Goal: Information Seeking & Learning: Learn about a topic

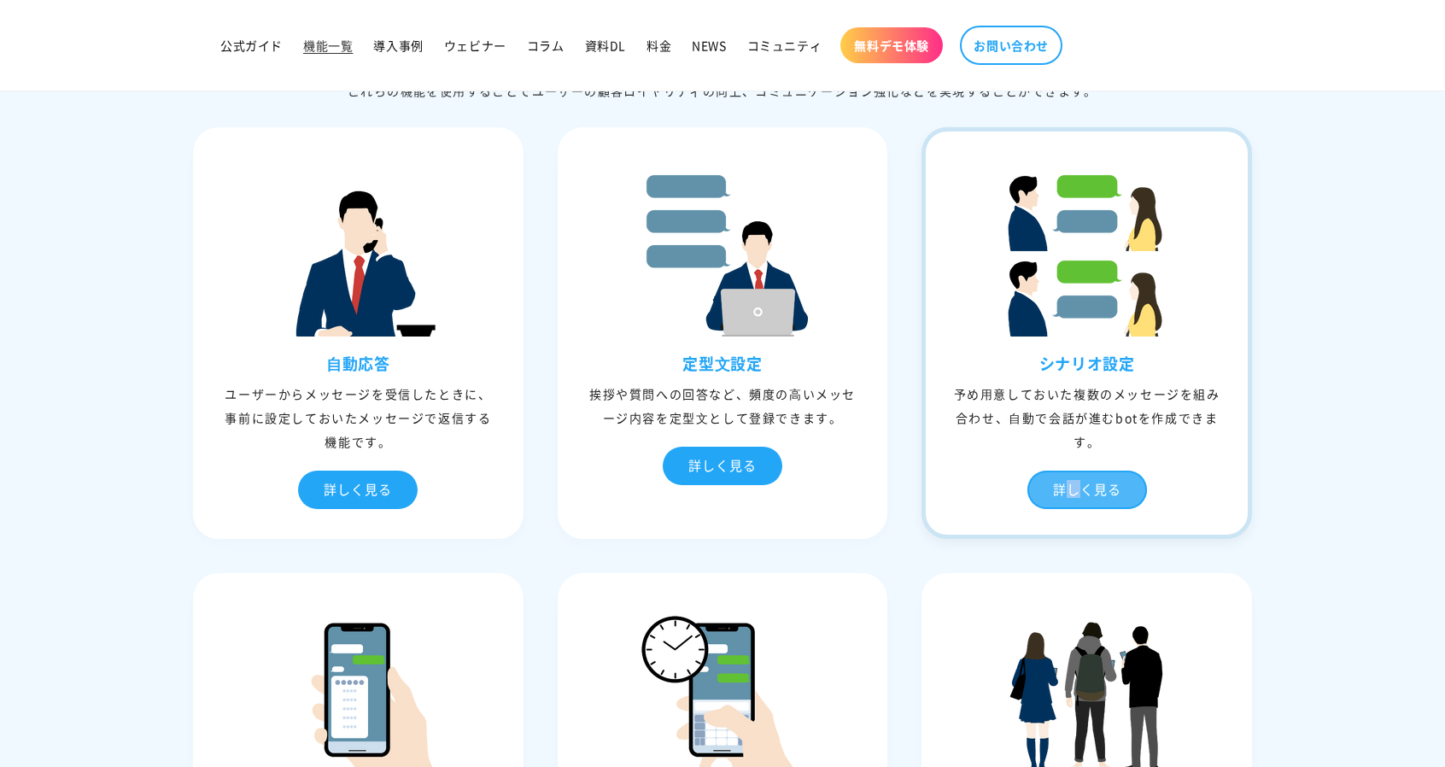
click at [1073, 494] on div "詳しく見る" at bounding box center [1087, 490] width 120 height 38
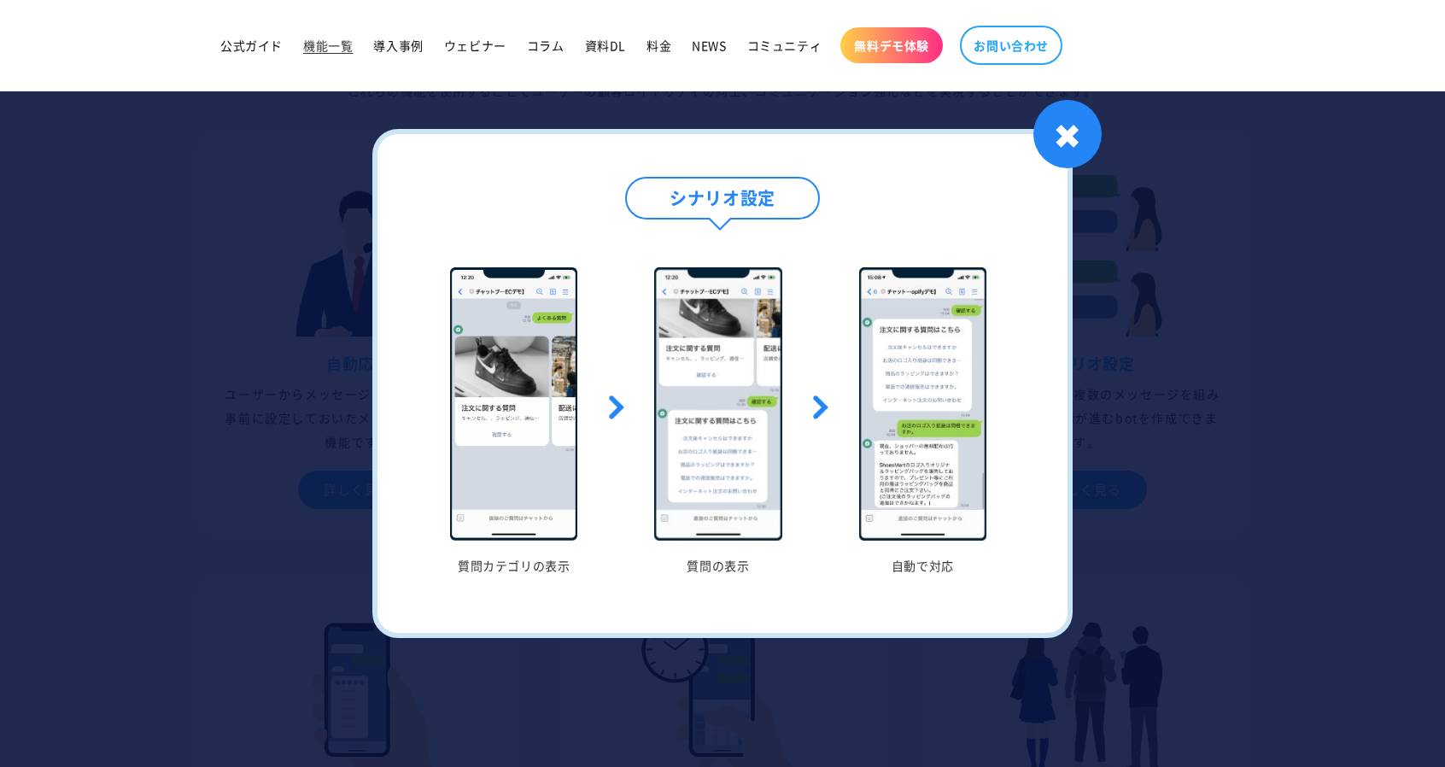
click at [785, 185] on h4 "シナリオ設定" at bounding box center [722, 198] width 195 height 43
click at [785, 218] on h4 "シナリオ設定" at bounding box center [722, 198] width 195 height 43
click at [1081, 158] on div "✖" at bounding box center [1067, 134] width 68 height 68
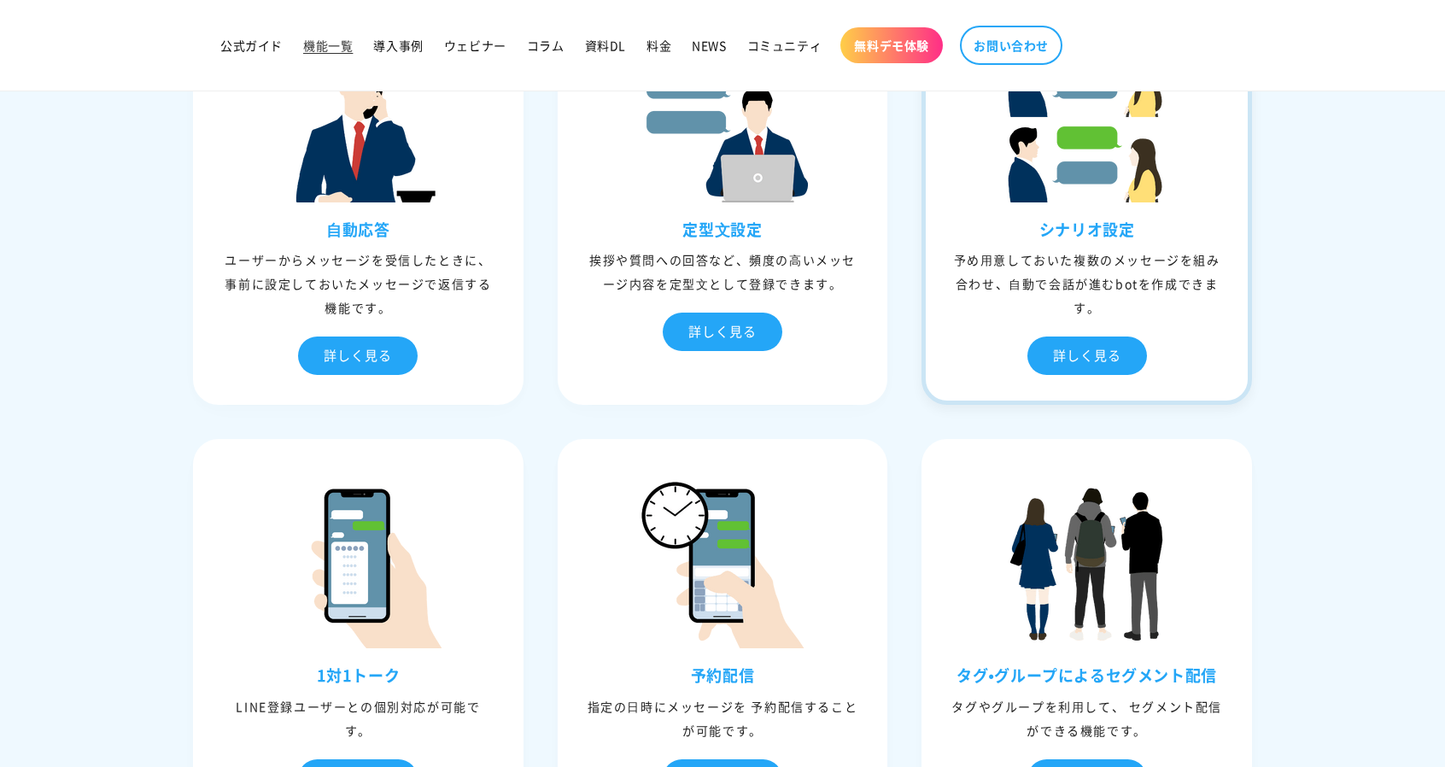
scroll to position [598, 0]
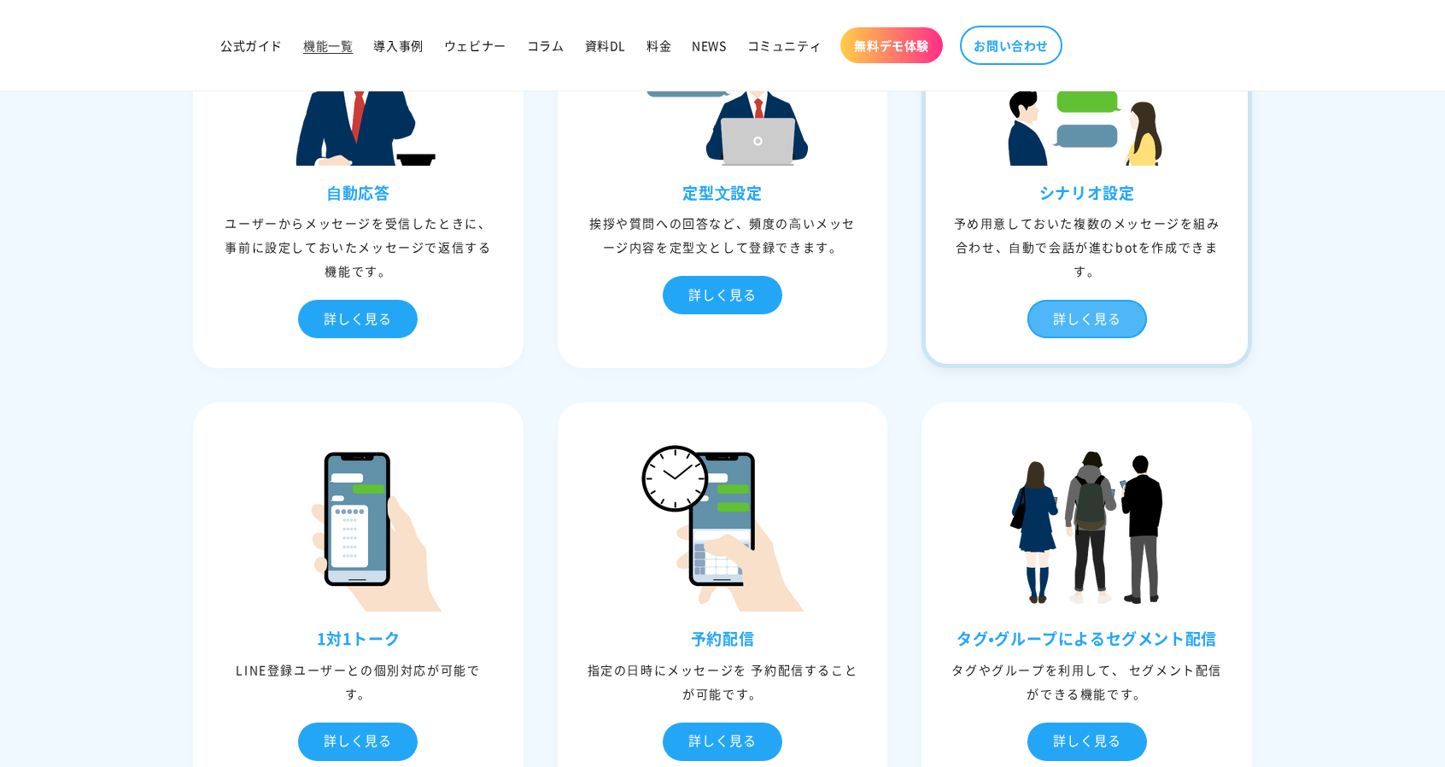
click at [1091, 329] on div "詳しく見る" at bounding box center [1087, 319] width 120 height 38
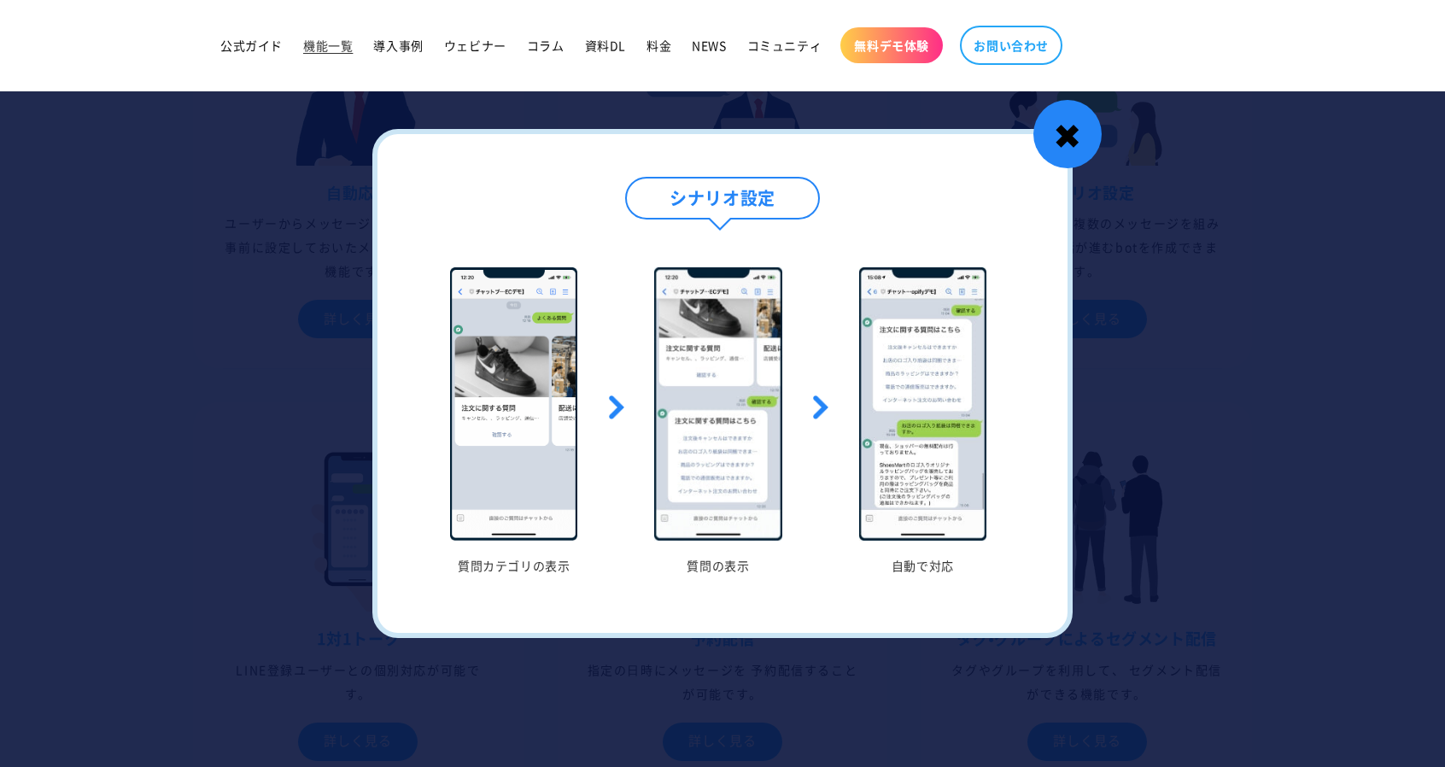
click at [1087, 139] on div "✖" at bounding box center [1067, 134] width 68 height 68
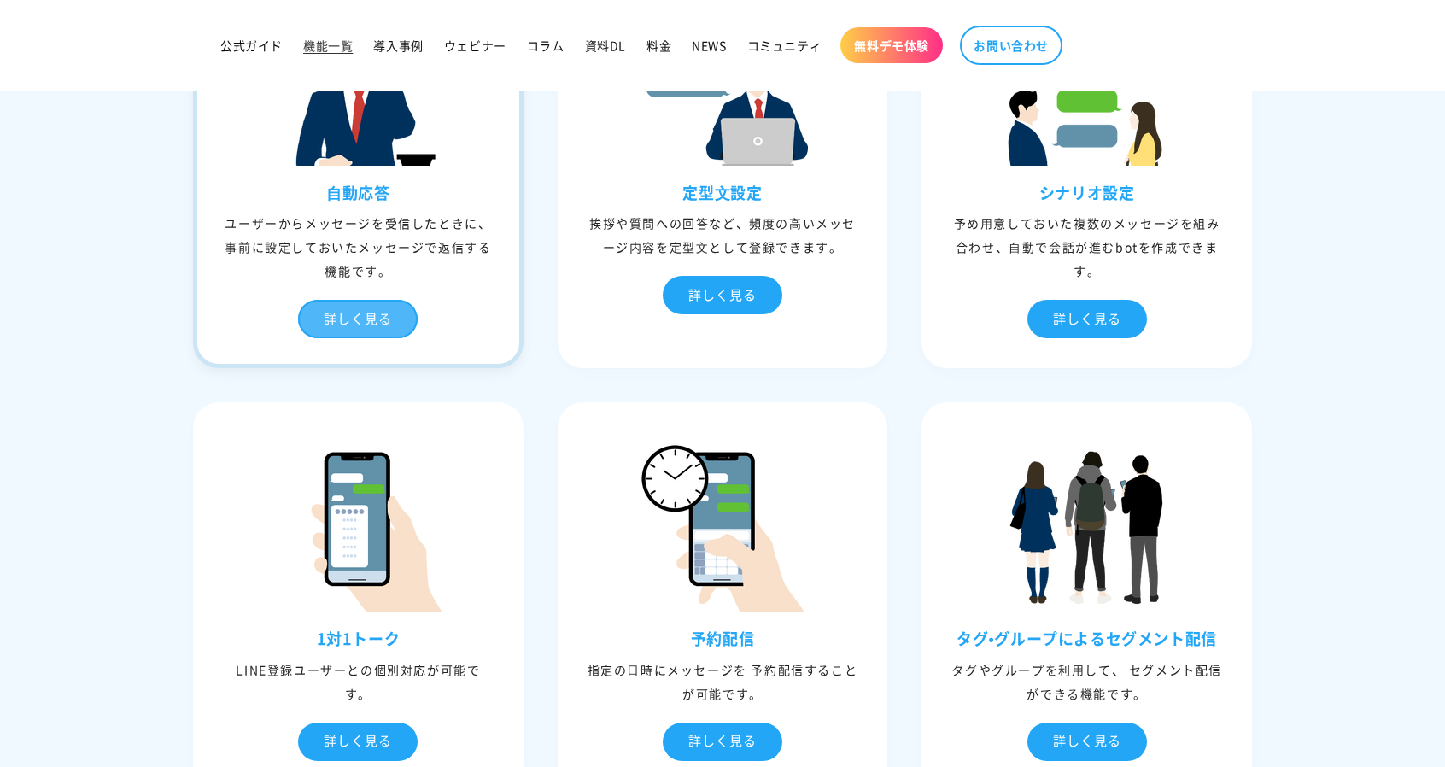
click at [383, 322] on div "詳しく見る" at bounding box center [358, 319] width 120 height 38
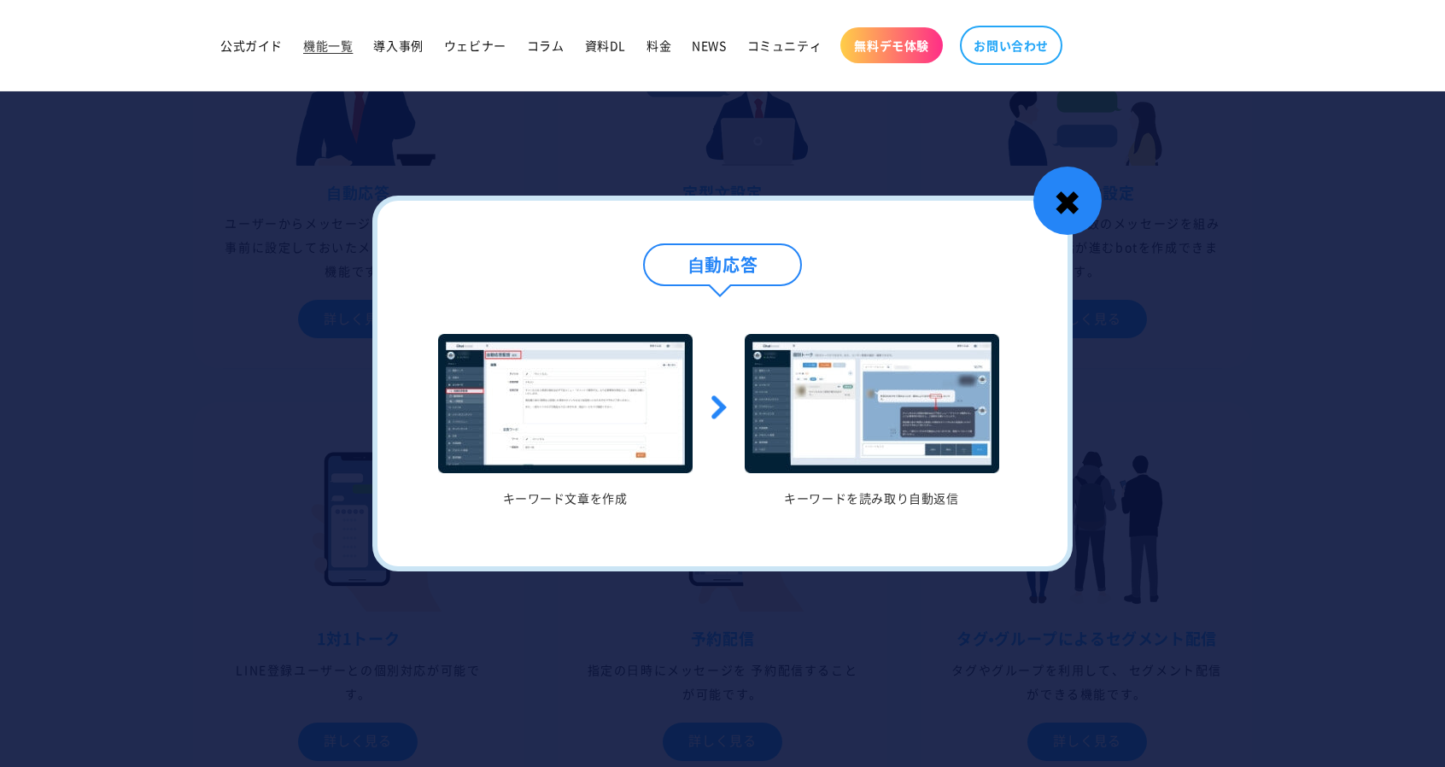
click at [1058, 213] on div "✖" at bounding box center [1067, 201] width 68 height 68
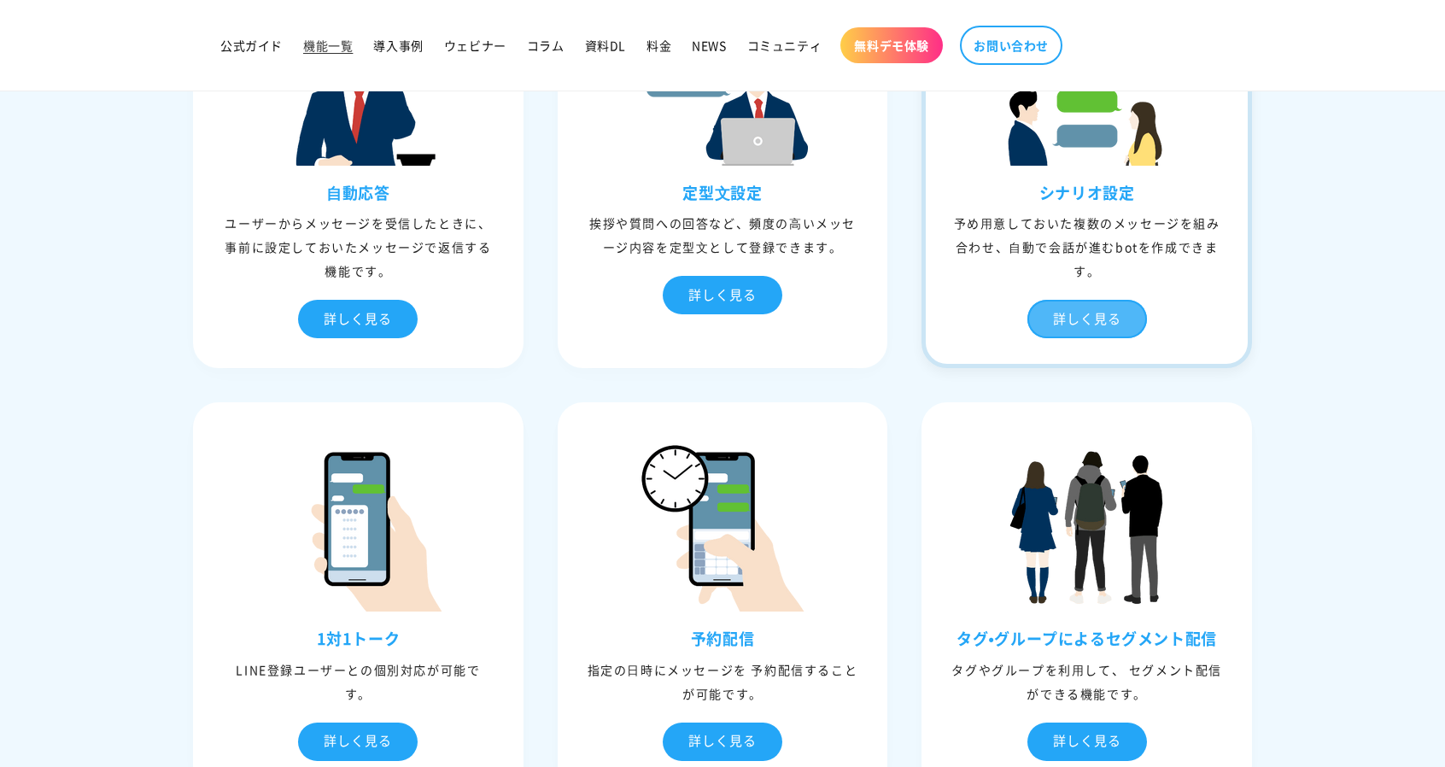
click at [1088, 310] on div "詳しく見る" at bounding box center [1087, 319] width 120 height 38
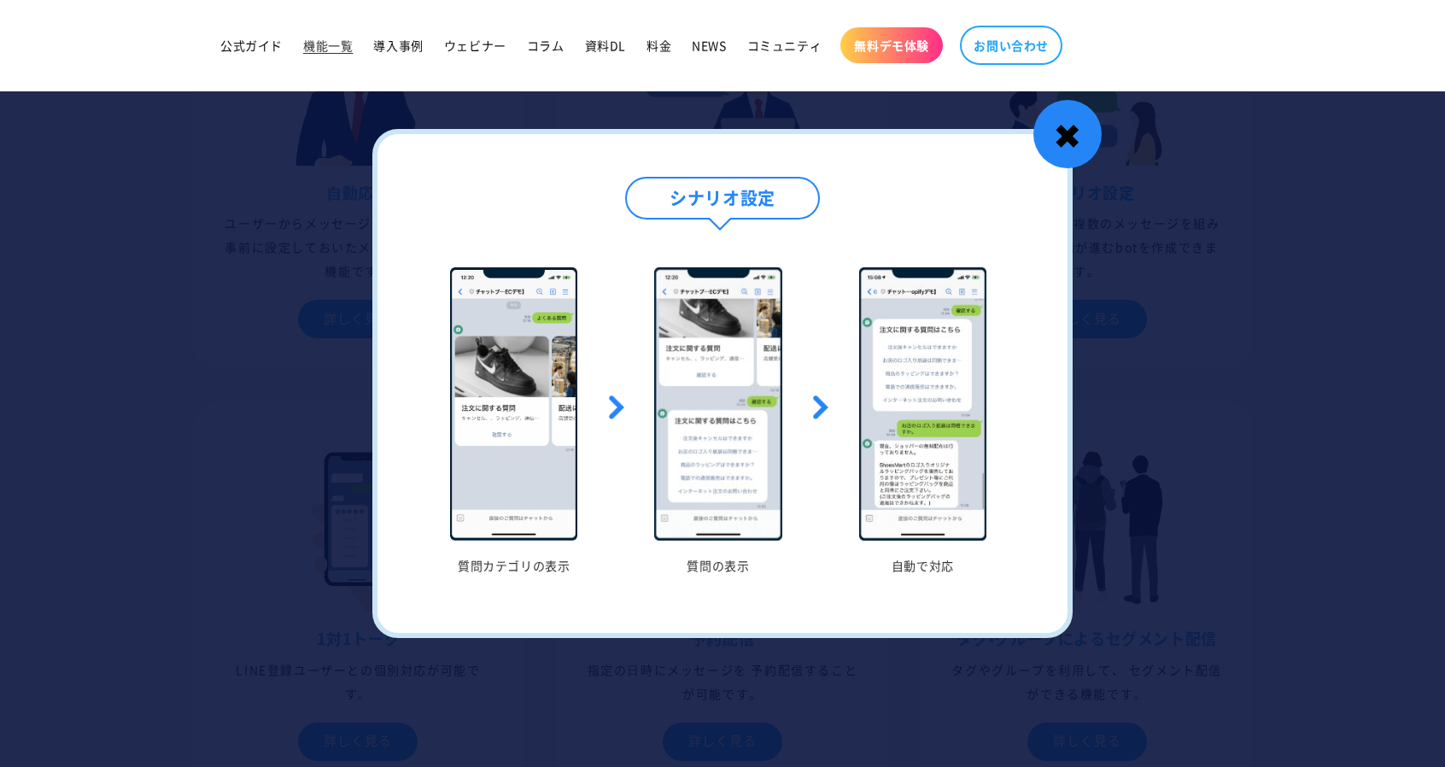
click at [1064, 136] on div "✖" at bounding box center [1067, 134] width 68 height 68
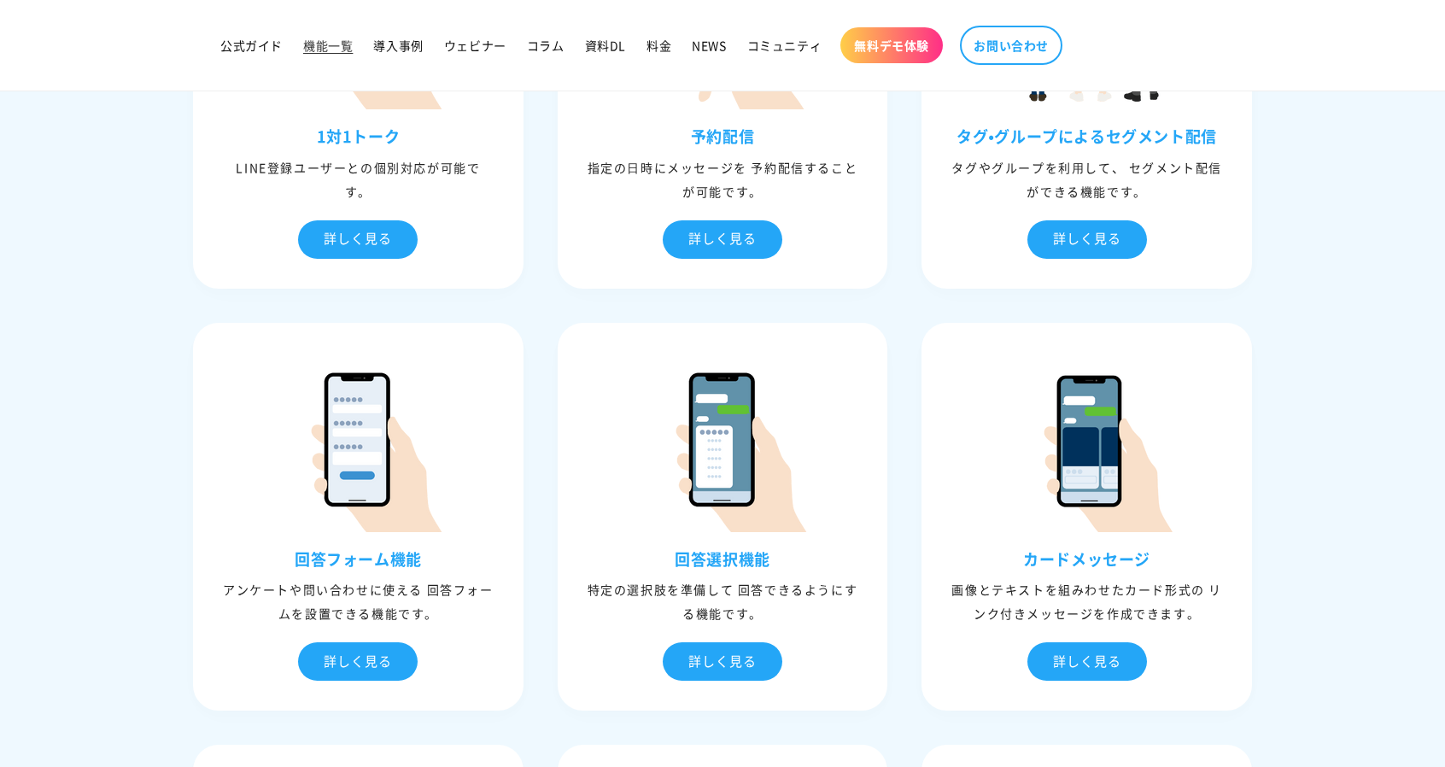
scroll to position [1196, 0]
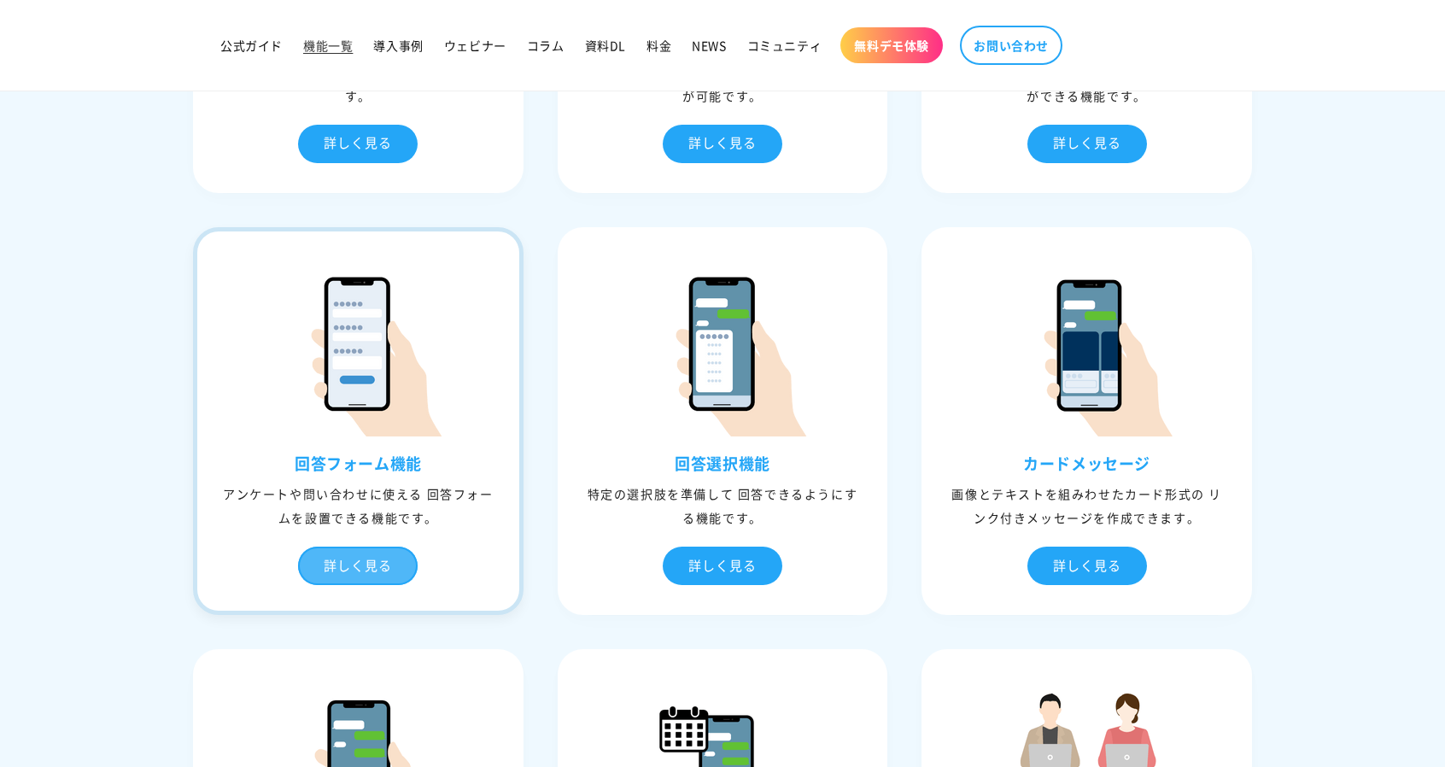
click at [358, 566] on div "詳しく見る" at bounding box center [358, 566] width 120 height 38
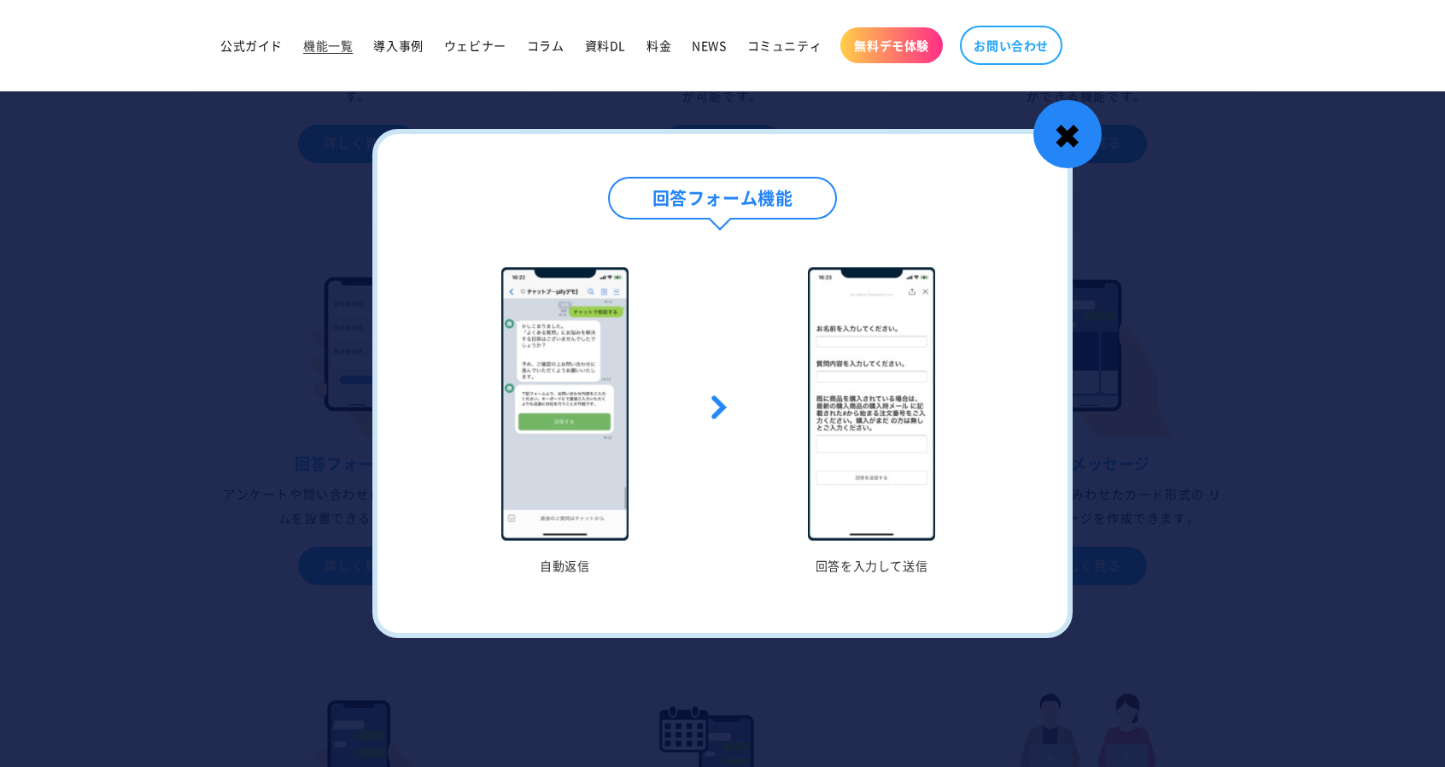
click at [1091, 146] on div "✖" at bounding box center [1067, 134] width 68 height 68
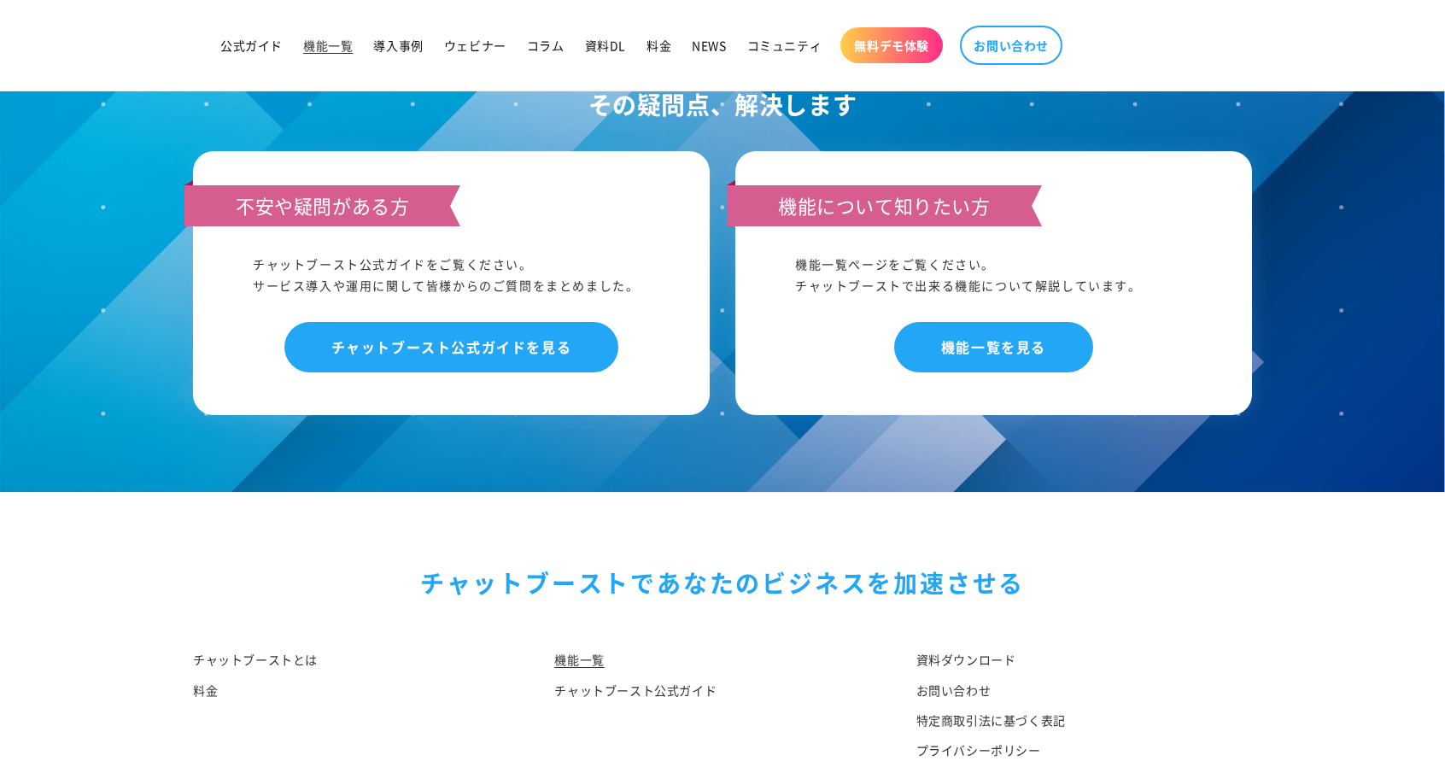
scroll to position [8228, 0]
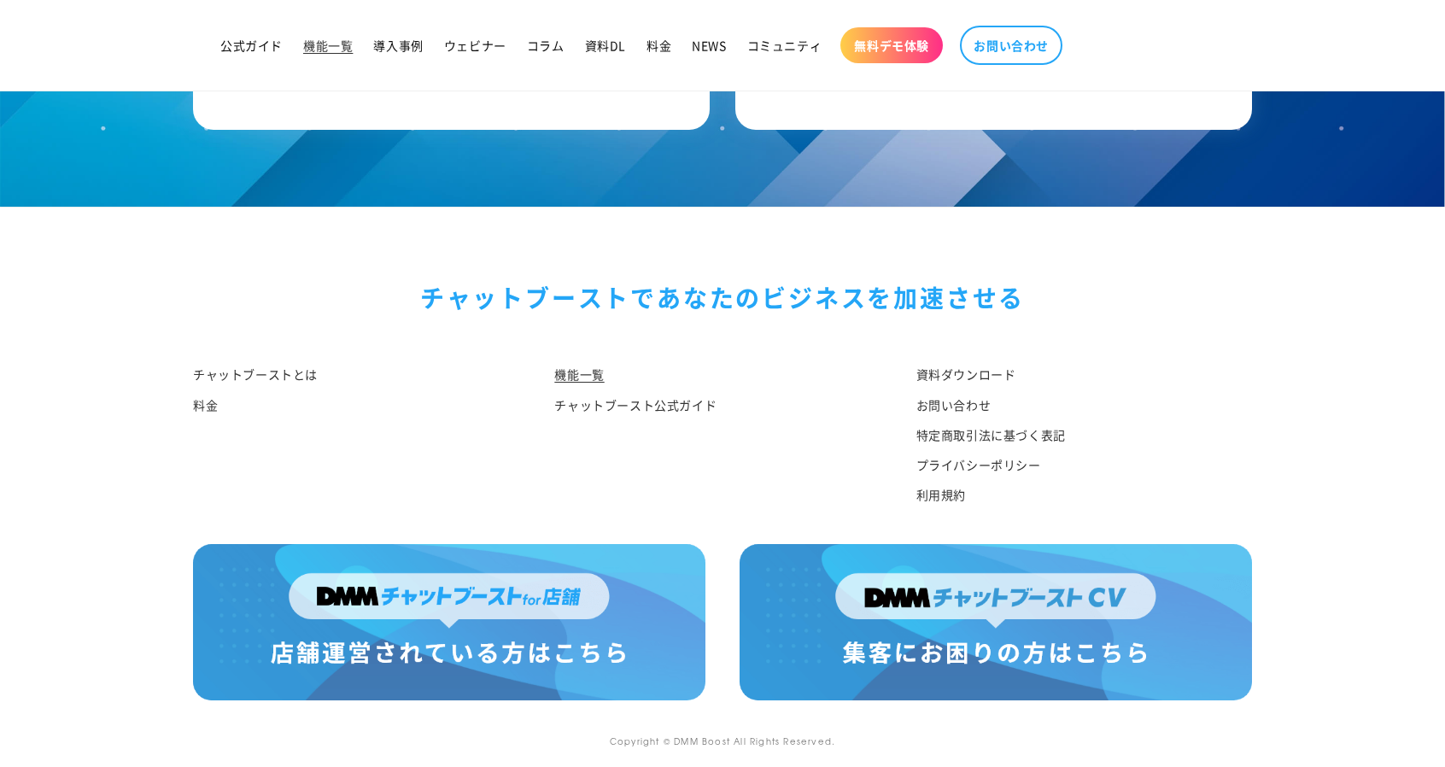
click at [1387, 603] on footer "チャットブーストで あなたのビジネスを加速させる チャットブーストとは 料金 機能一覧 チャットブースト公式ガイド 資料ダウンロード お問い合わせ 特定商取引…" at bounding box center [722, 491] width 1445 height 569
click at [73, 519] on footer "チャットブーストで あなたのビジネスを加速させる チャットブーストとは 料金 機能一覧 チャットブースト公式ガイド 資料ダウンロード お問い合わせ 特定商取引…" at bounding box center [722, 491] width 1445 height 569
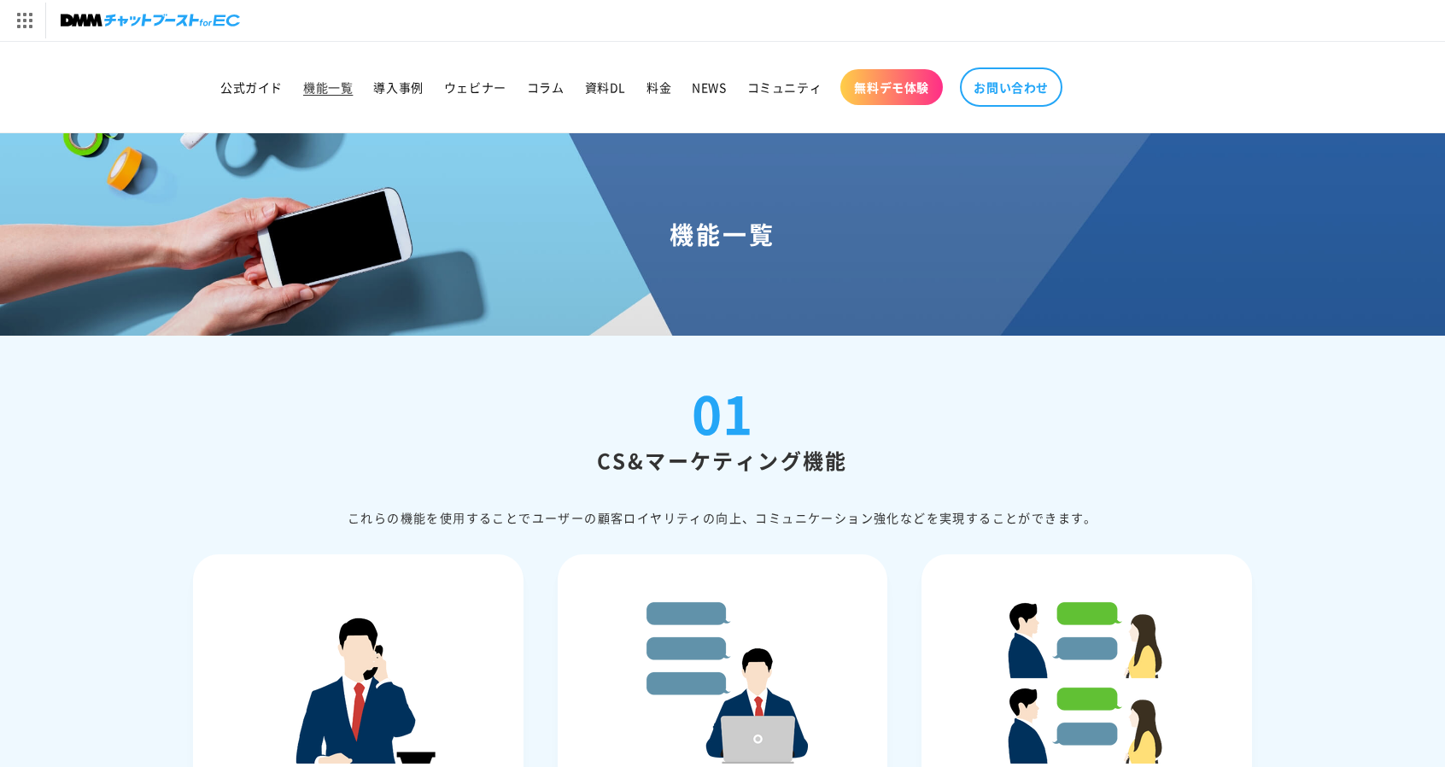
scroll to position [171, 0]
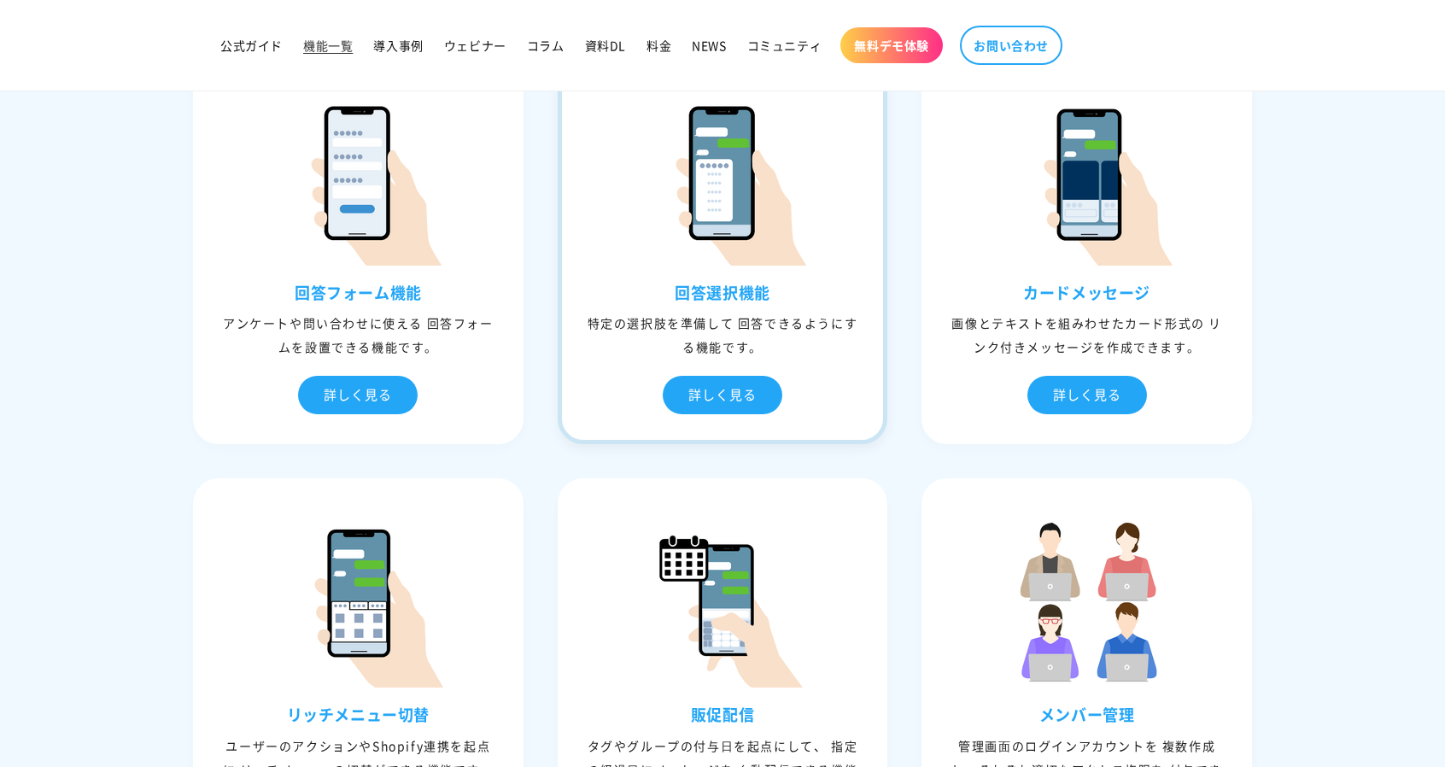
scroll to position [1623, 0]
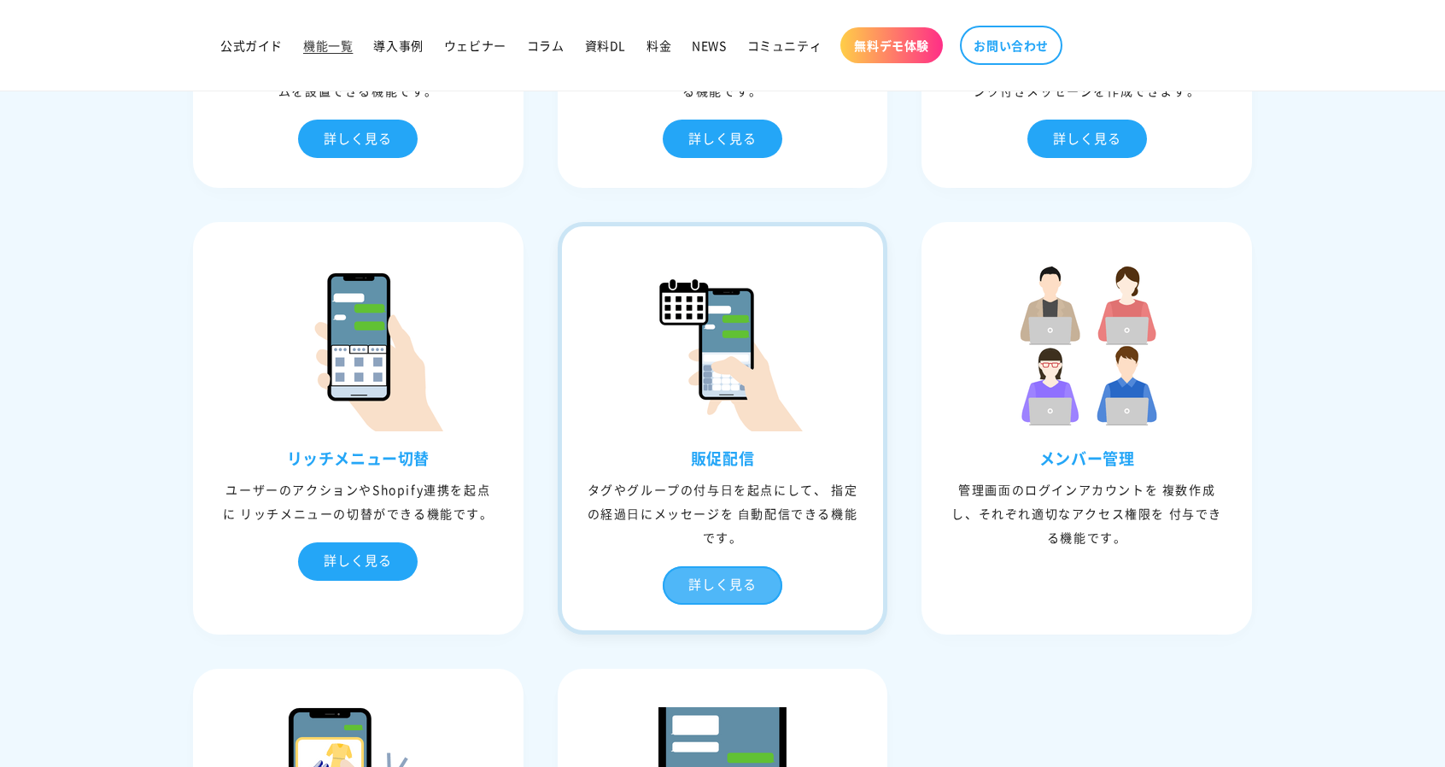
click at [763, 586] on div "詳しく見る" at bounding box center [723, 585] width 120 height 38
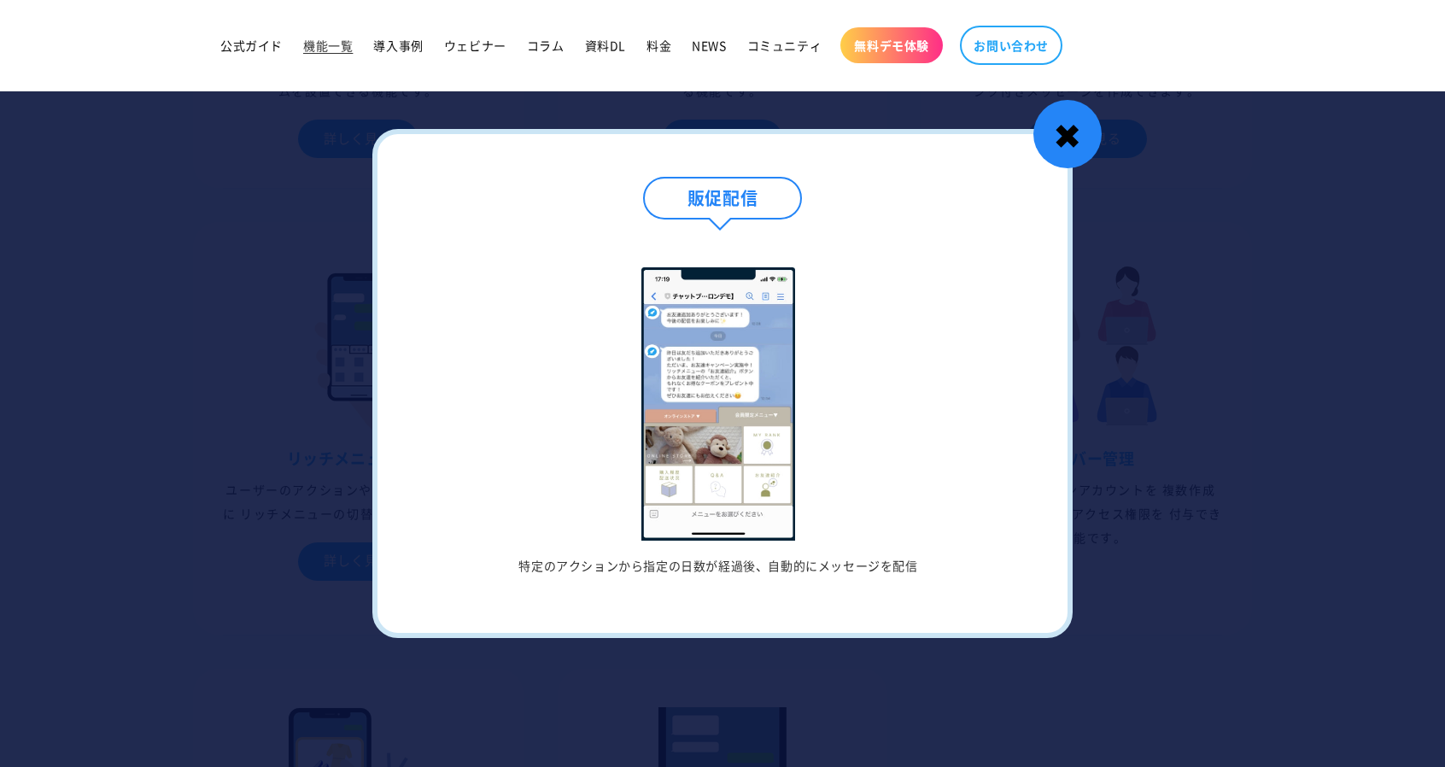
click at [1092, 138] on div "✖" at bounding box center [1067, 134] width 68 height 68
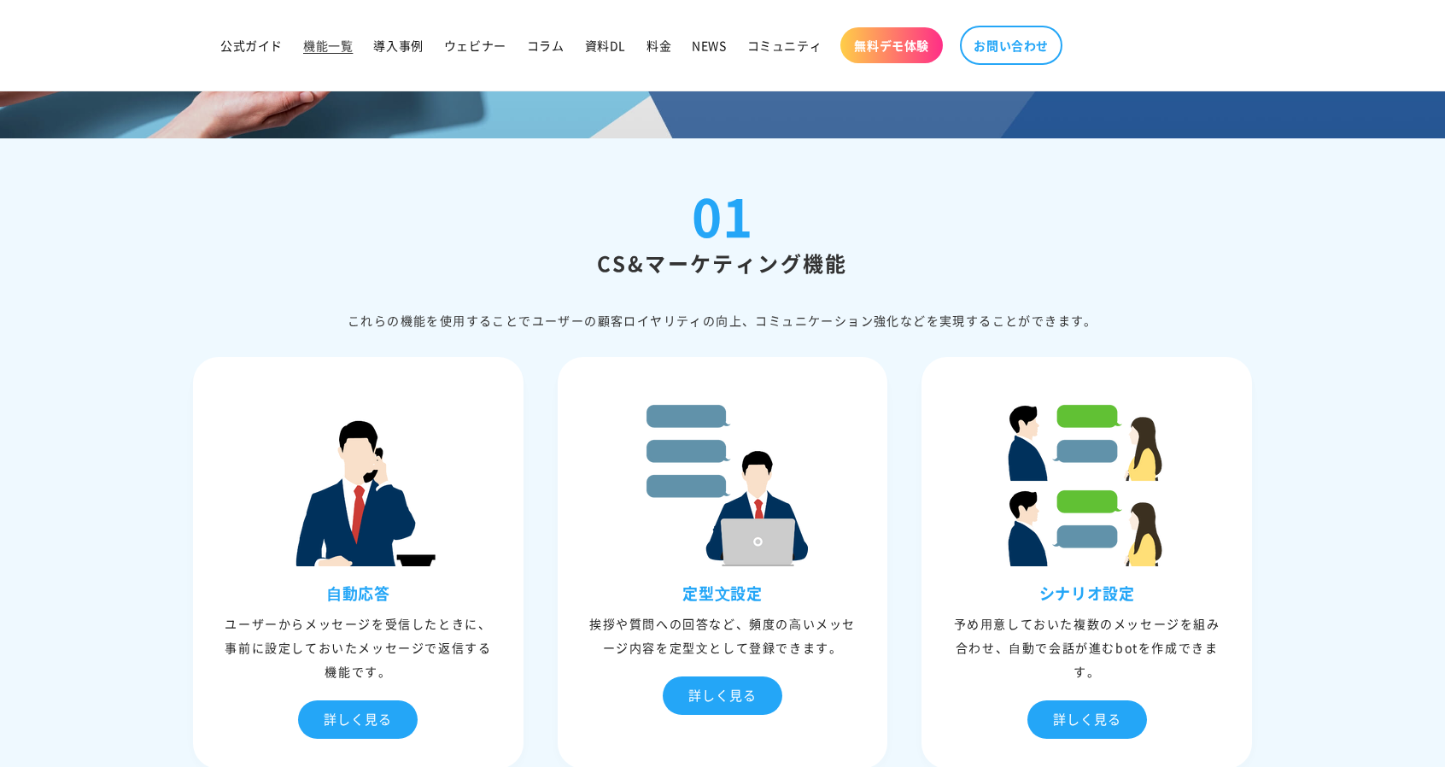
scroll to position [85, 0]
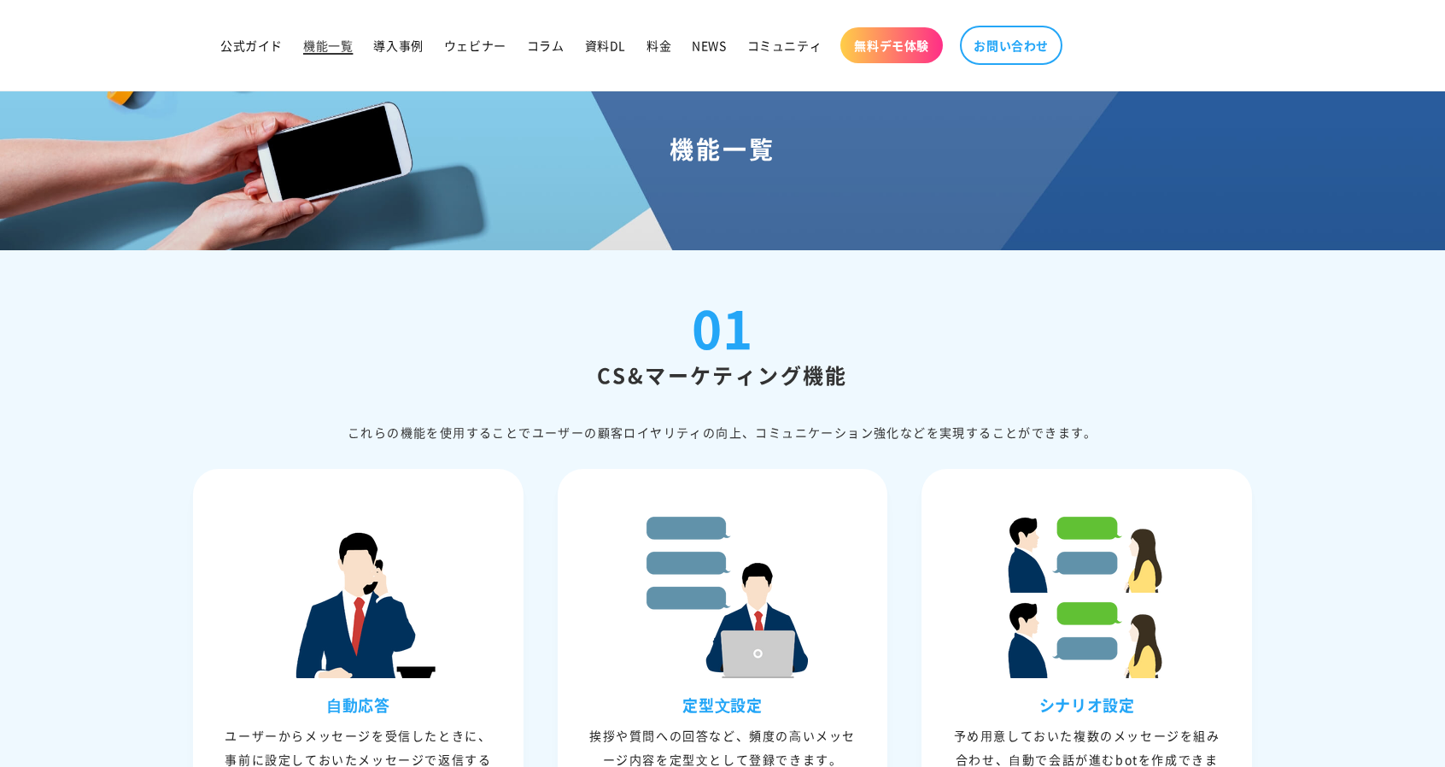
click at [340, 40] on span "機能一覧" at bounding box center [328, 45] width 50 height 15
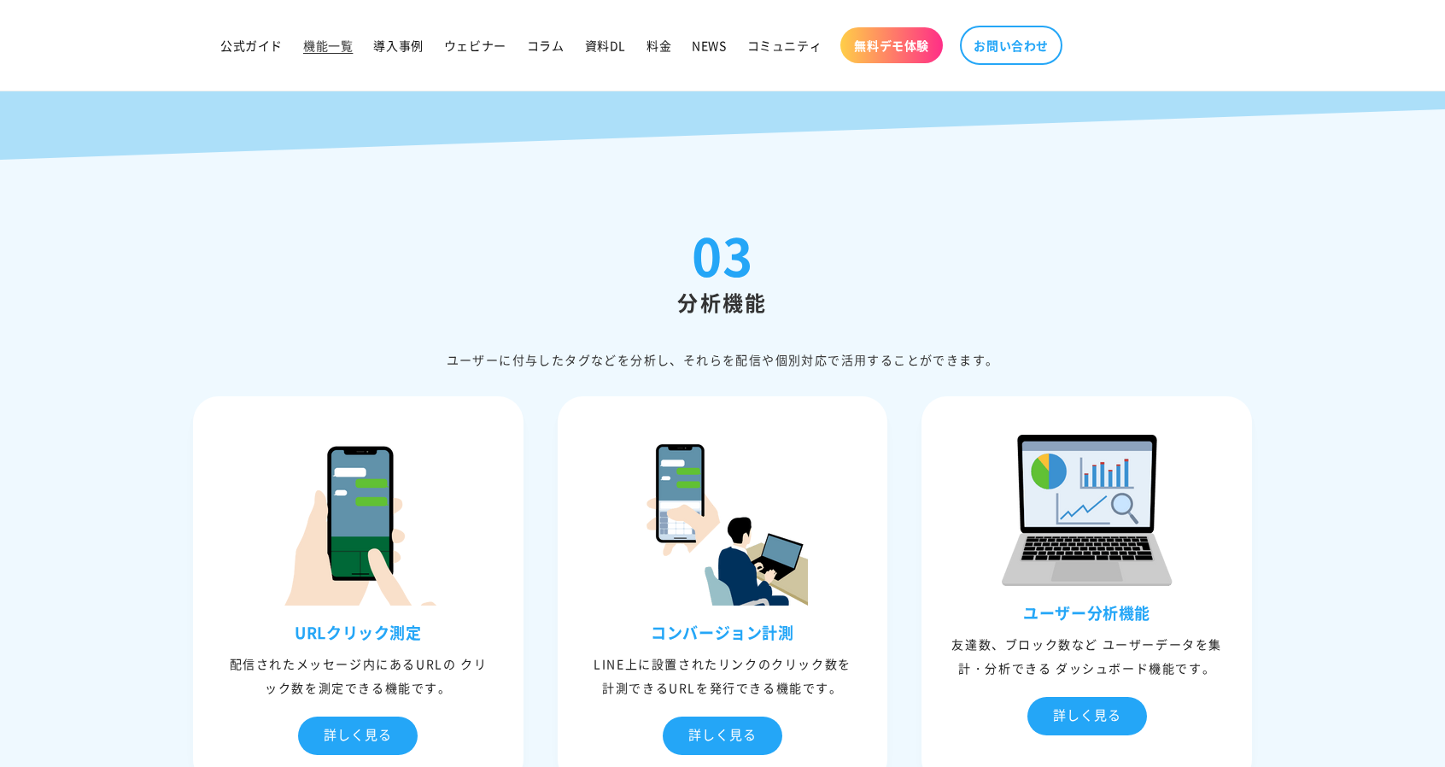
scroll to position [3928, 0]
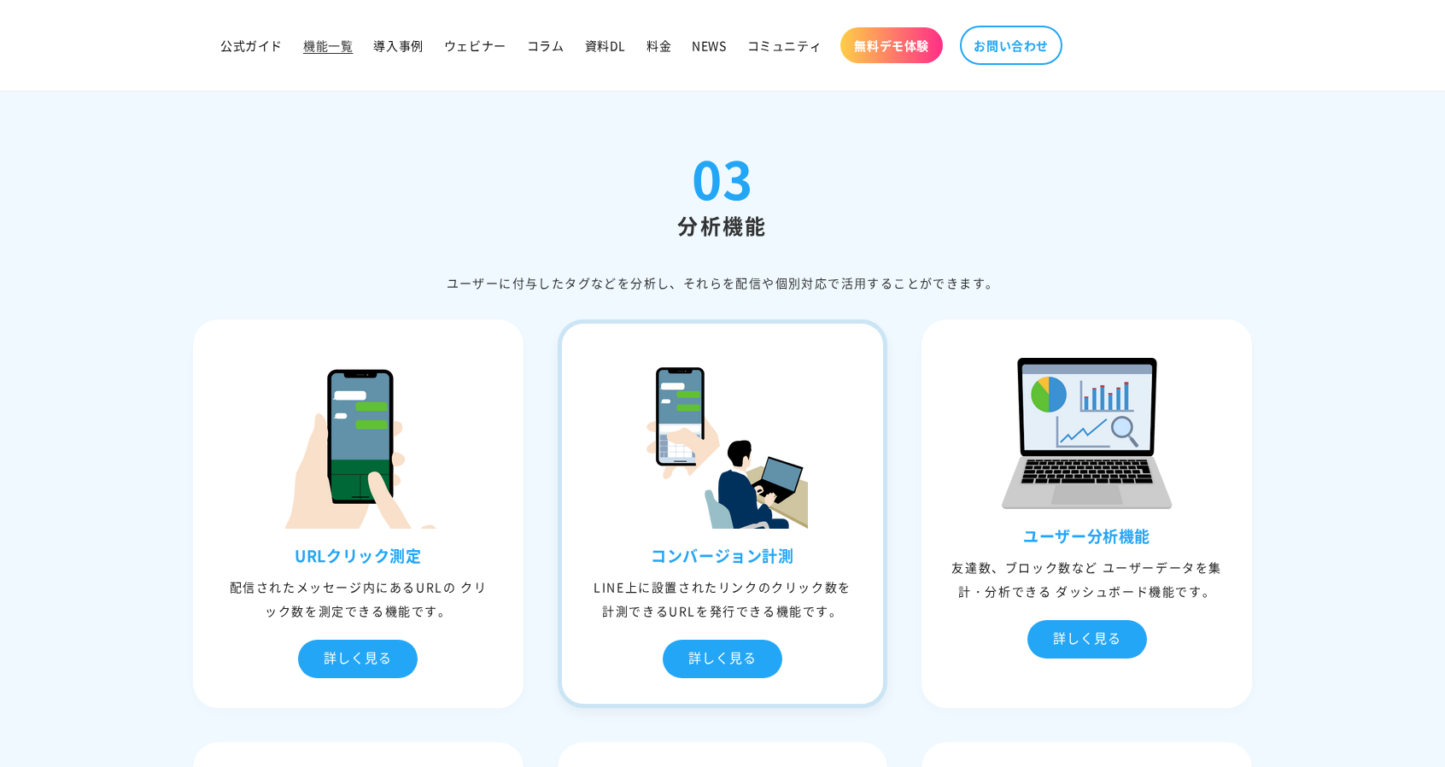
click at [764, 626] on div "コンバージョン計測 LINE上に設置されたリンクのクリック数を計測できるURLを発行できる機能です。 詳しく見る" at bounding box center [723, 624] width 322 height 157
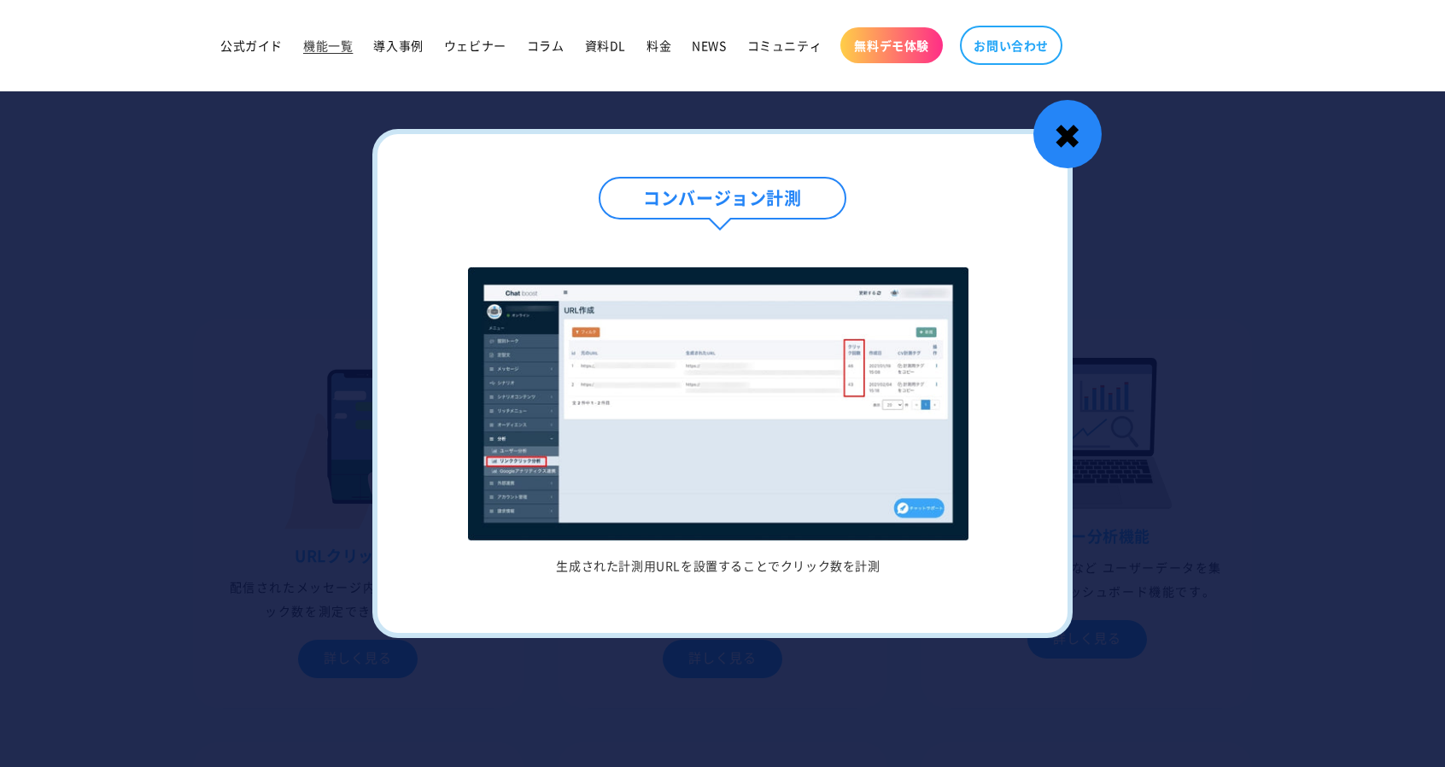
click at [1076, 161] on div "✖" at bounding box center [1067, 134] width 68 height 68
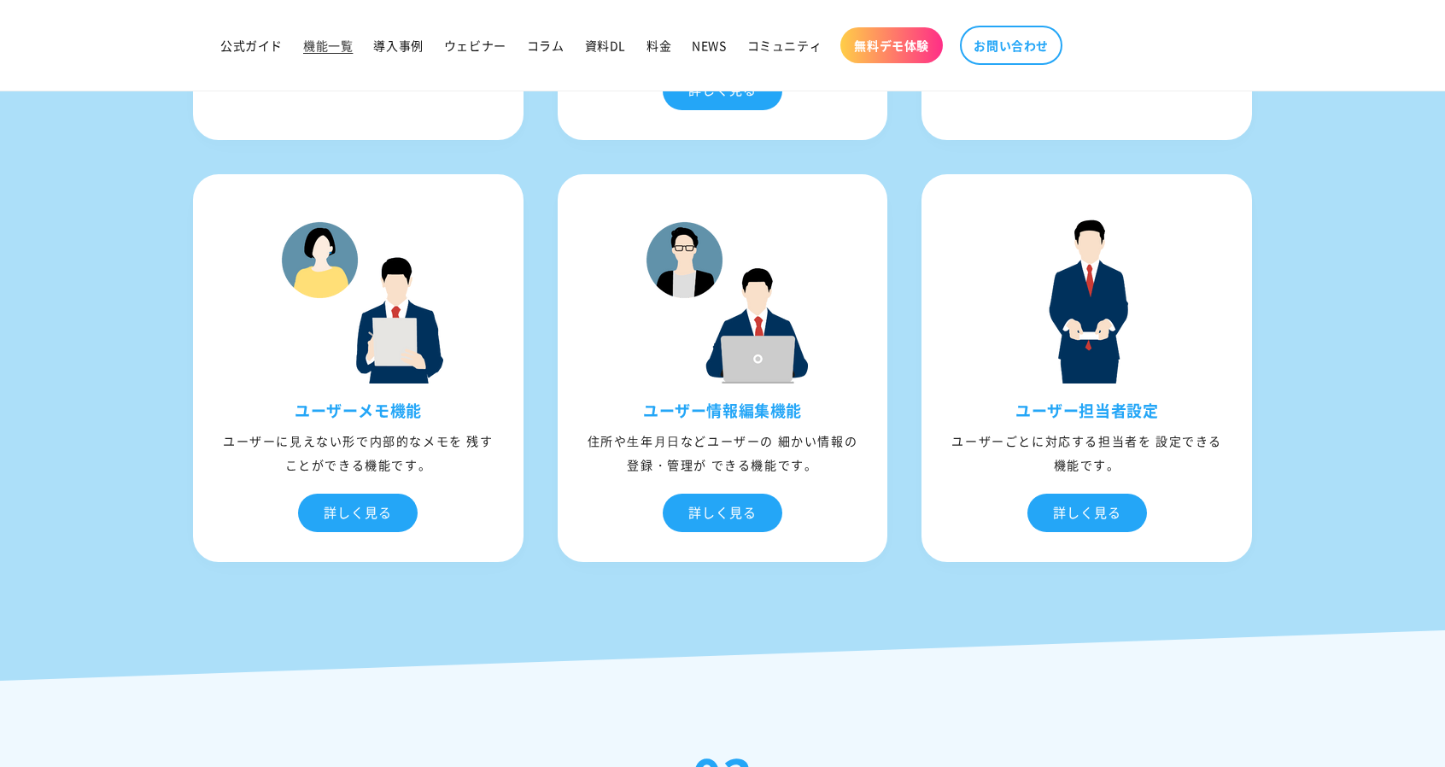
scroll to position [3245, 0]
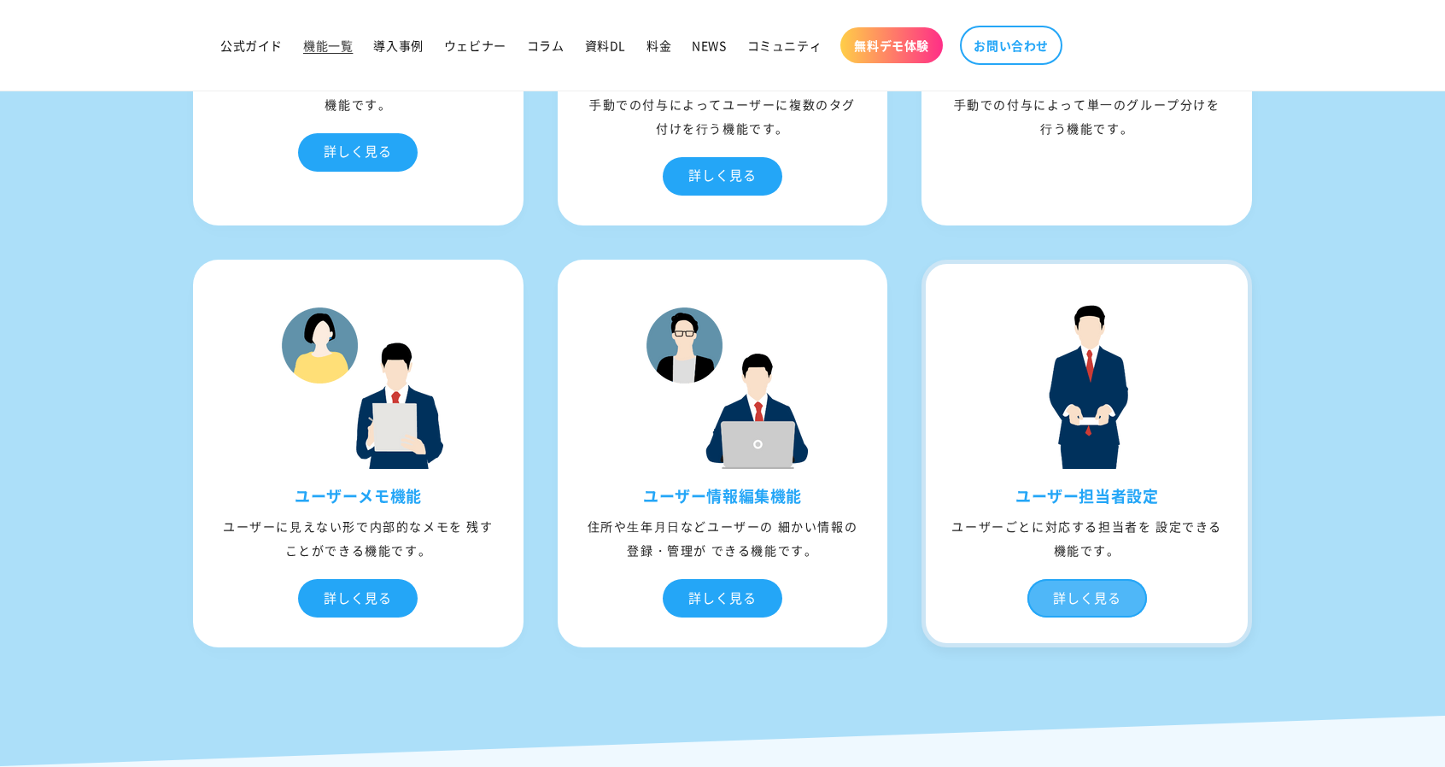
click at [1103, 590] on div "詳しく見る" at bounding box center [1087, 598] width 120 height 38
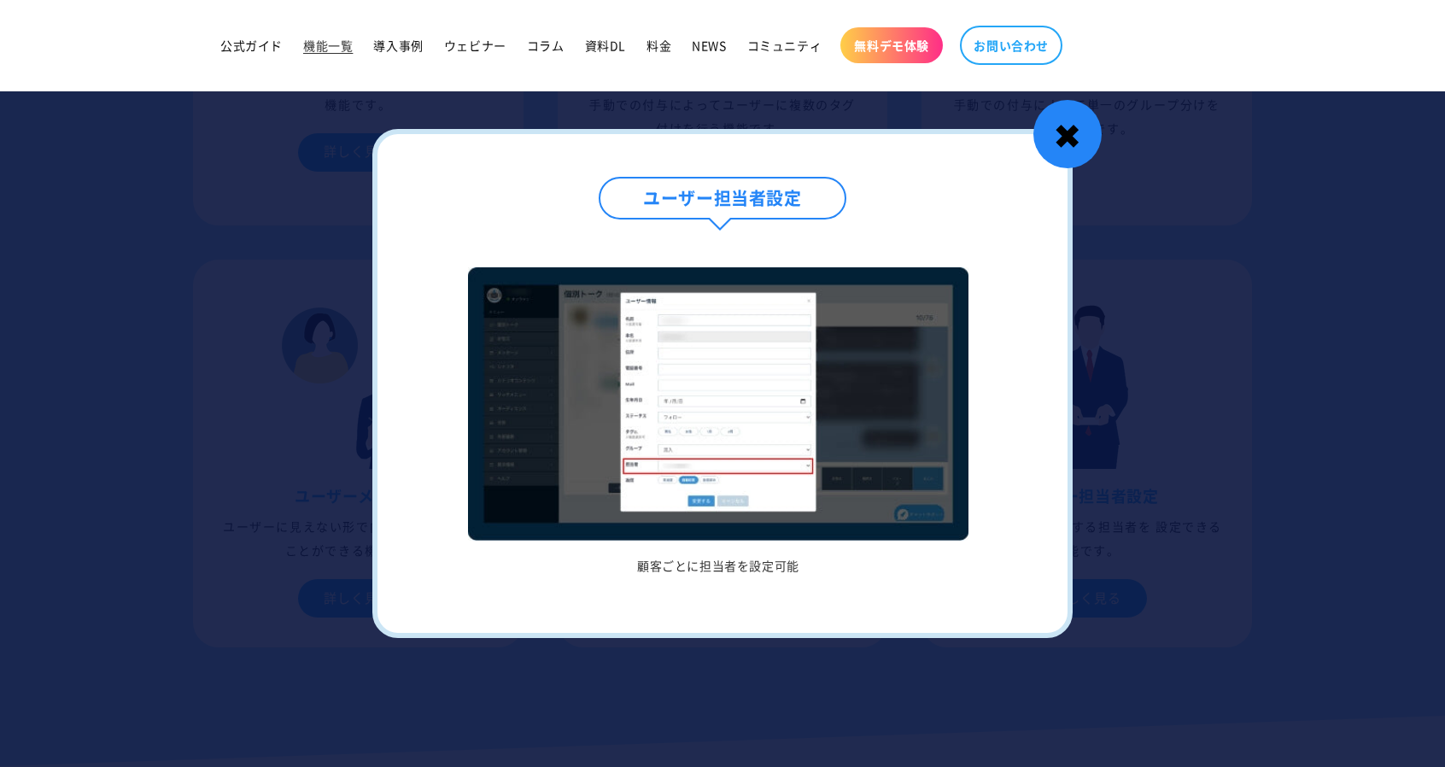
click at [1073, 131] on div "✖" at bounding box center [1067, 134] width 68 height 68
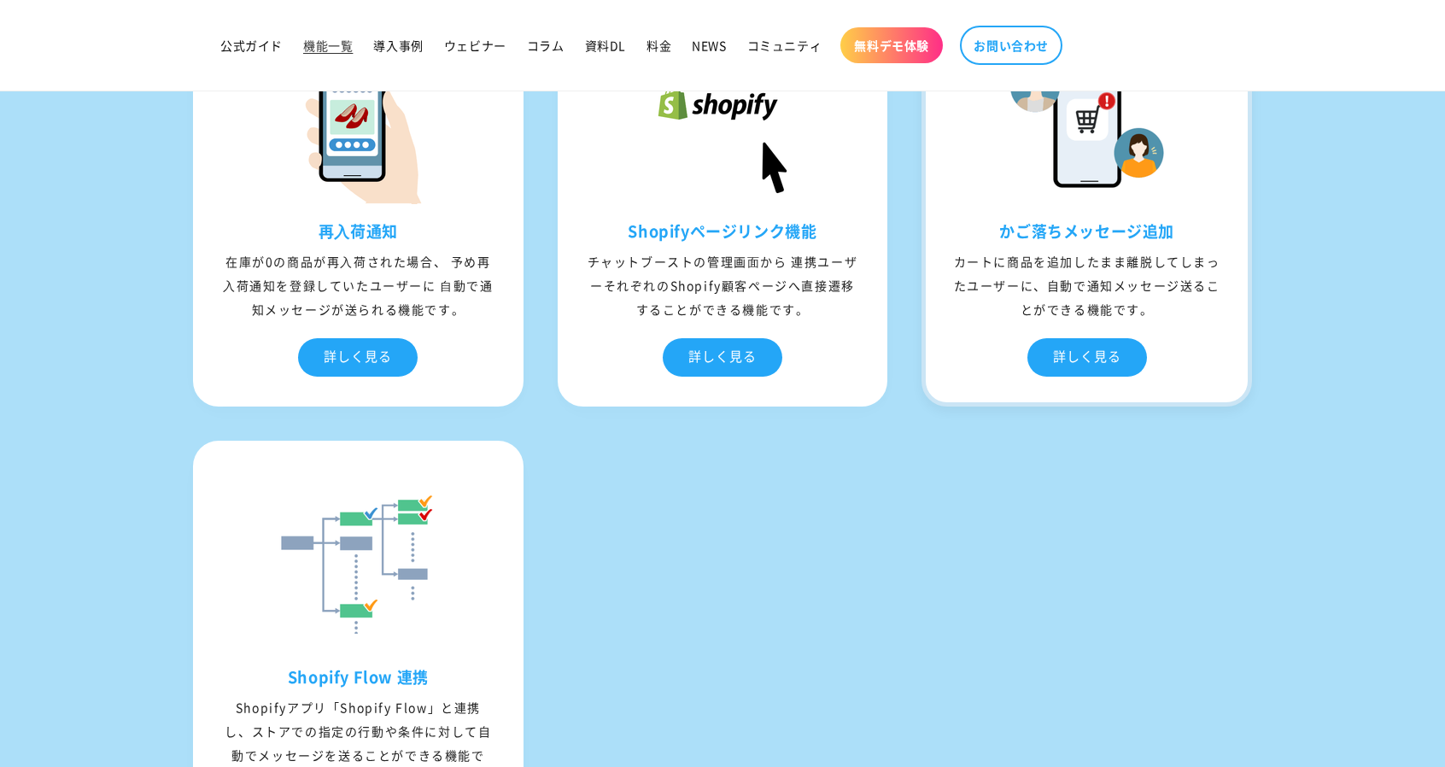
scroll to position [6491, 0]
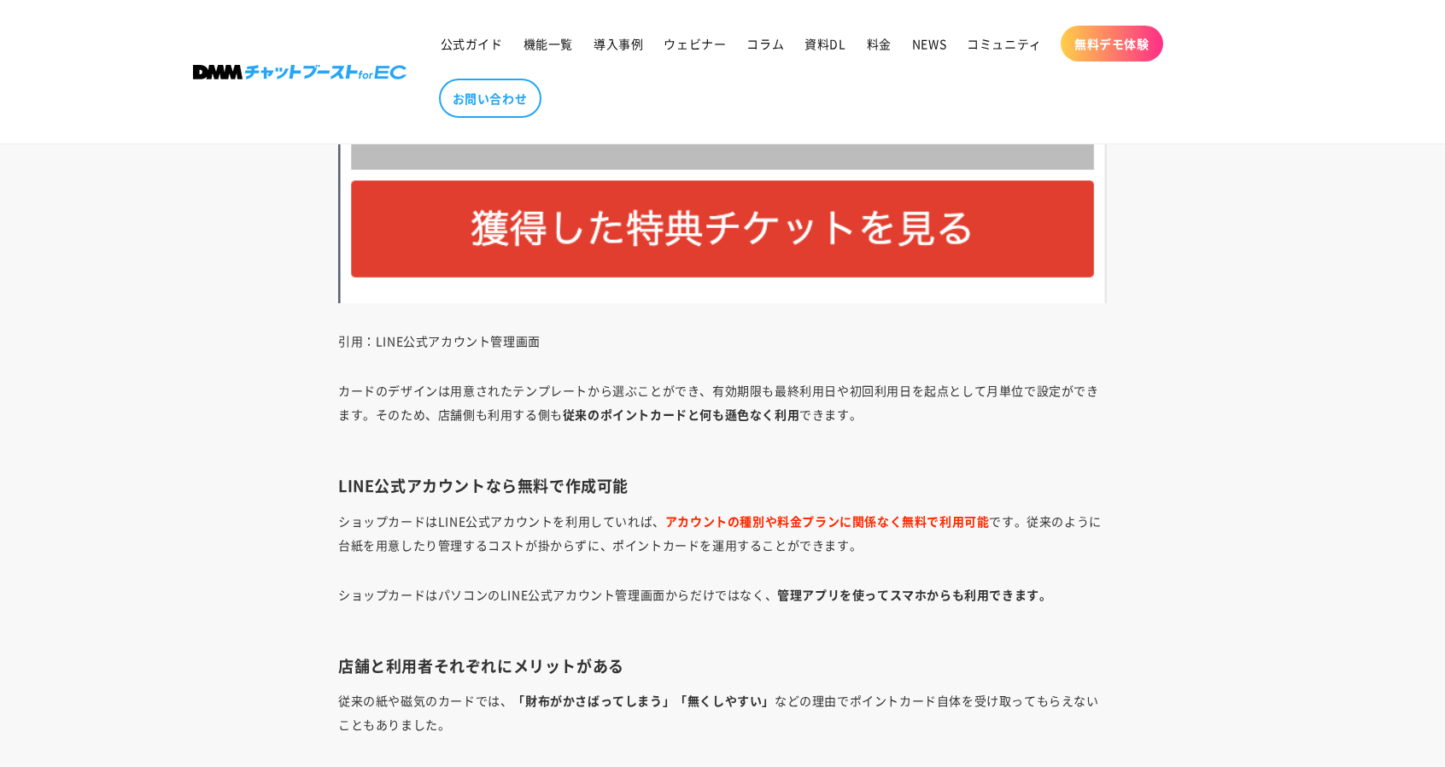
scroll to position [4390, 0]
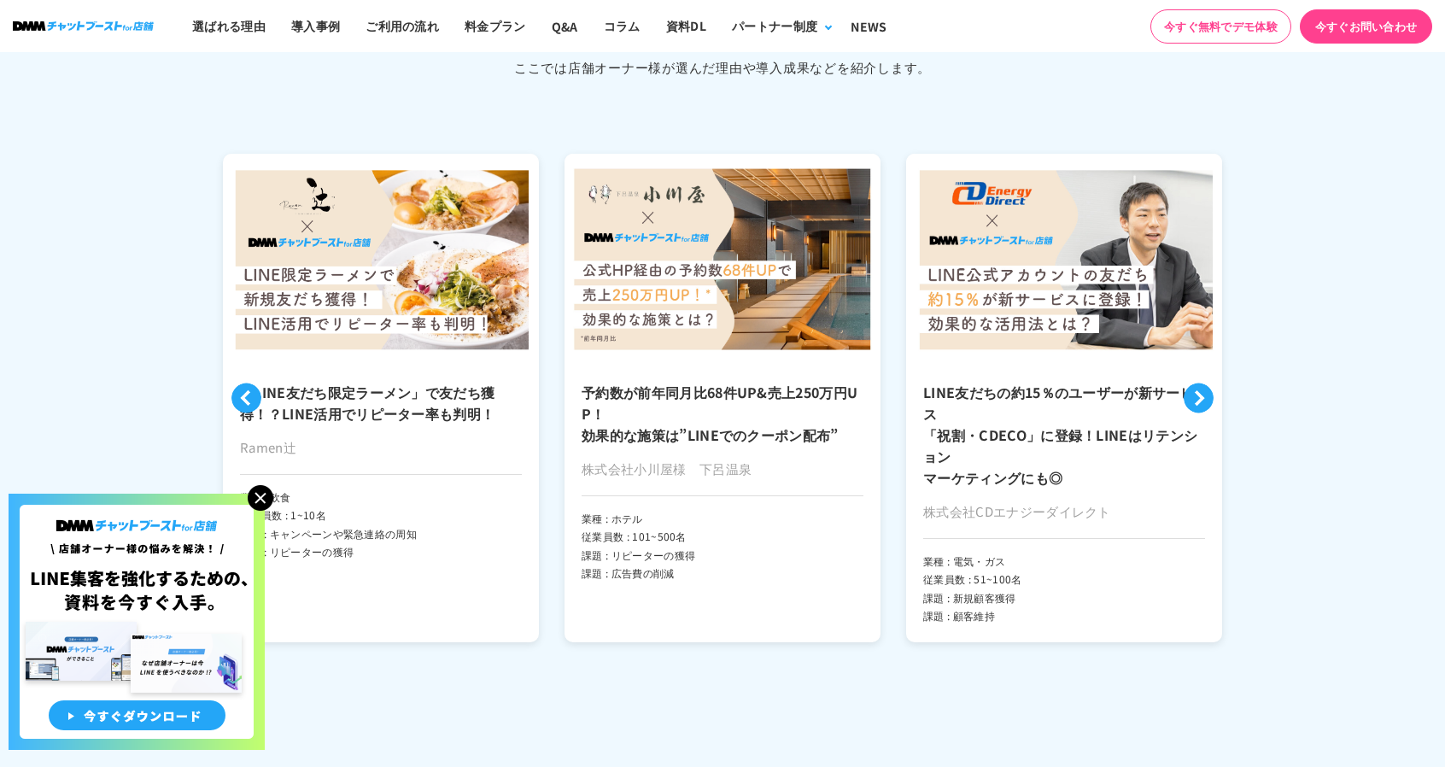
scroll to position [8922, 0]
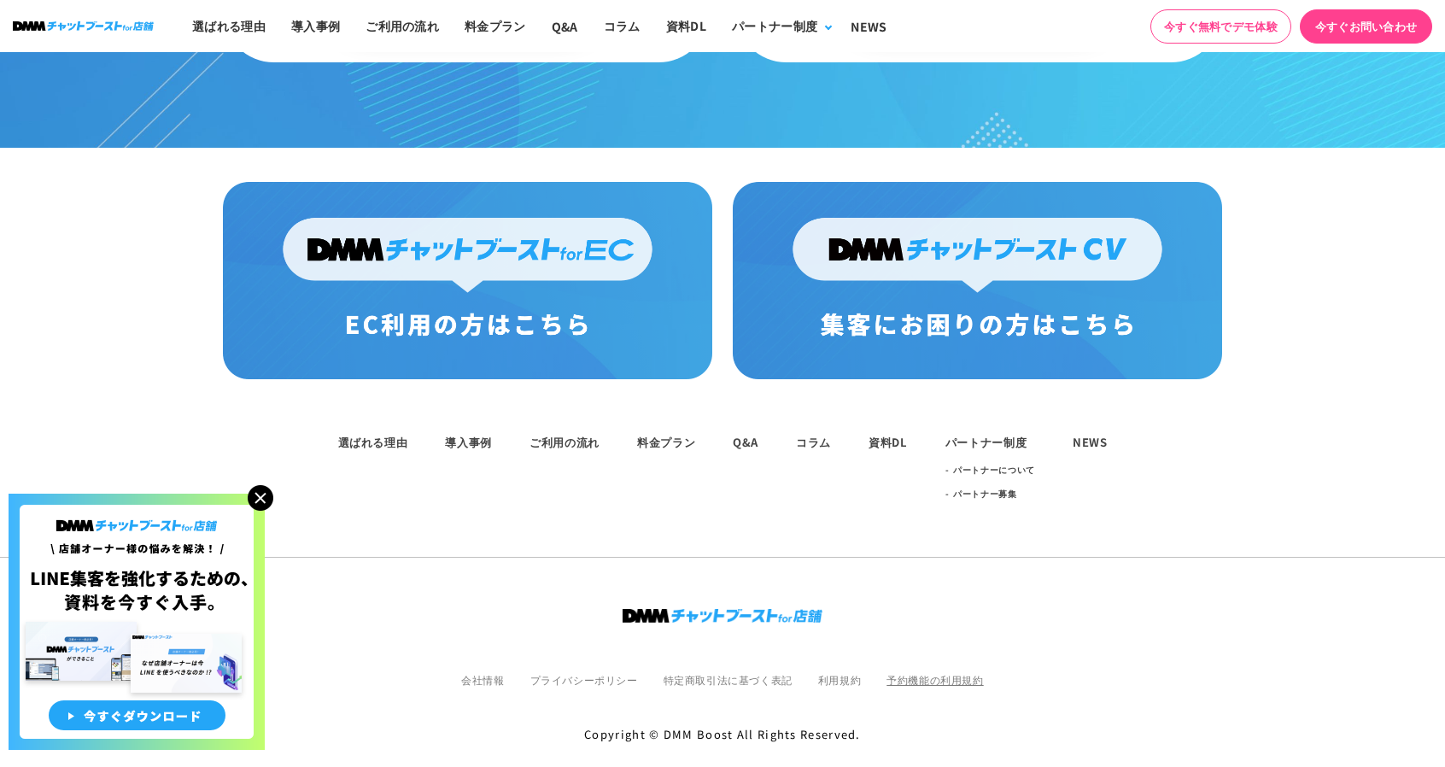
click at [960, 672] on link "予約機能の利用規約" at bounding box center [934, 679] width 97 height 15
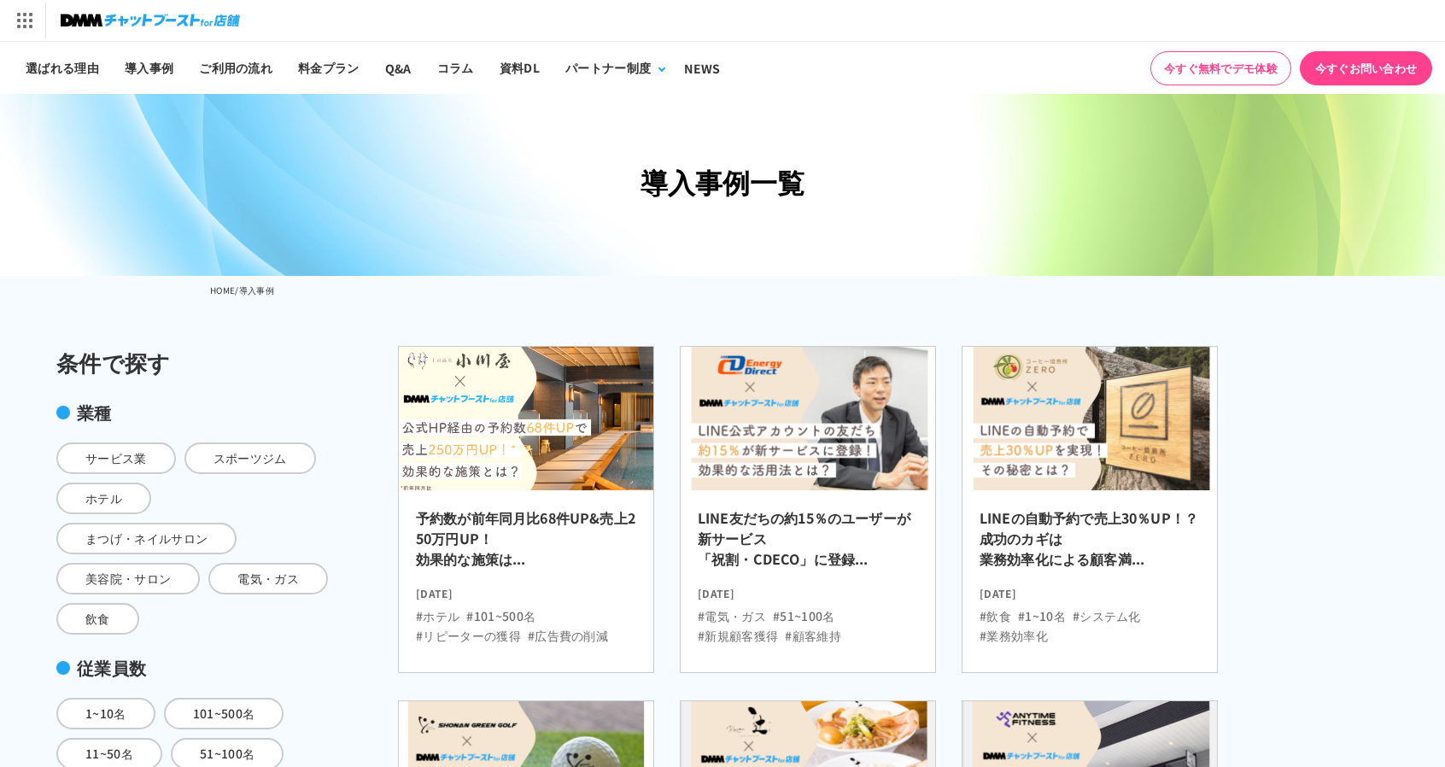
click at [536, 354] on img at bounding box center [526, 418] width 280 height 157
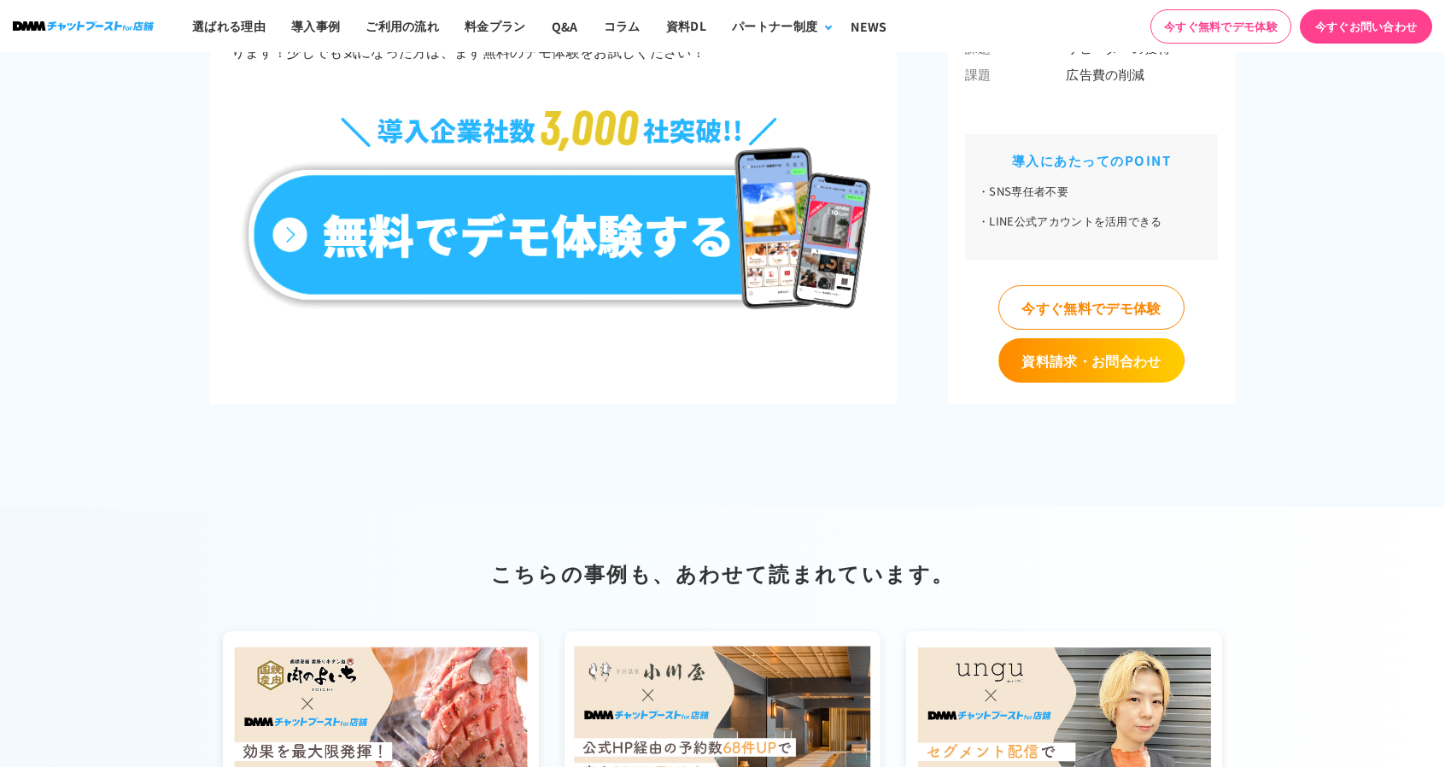
scroll to position [8711, 0]
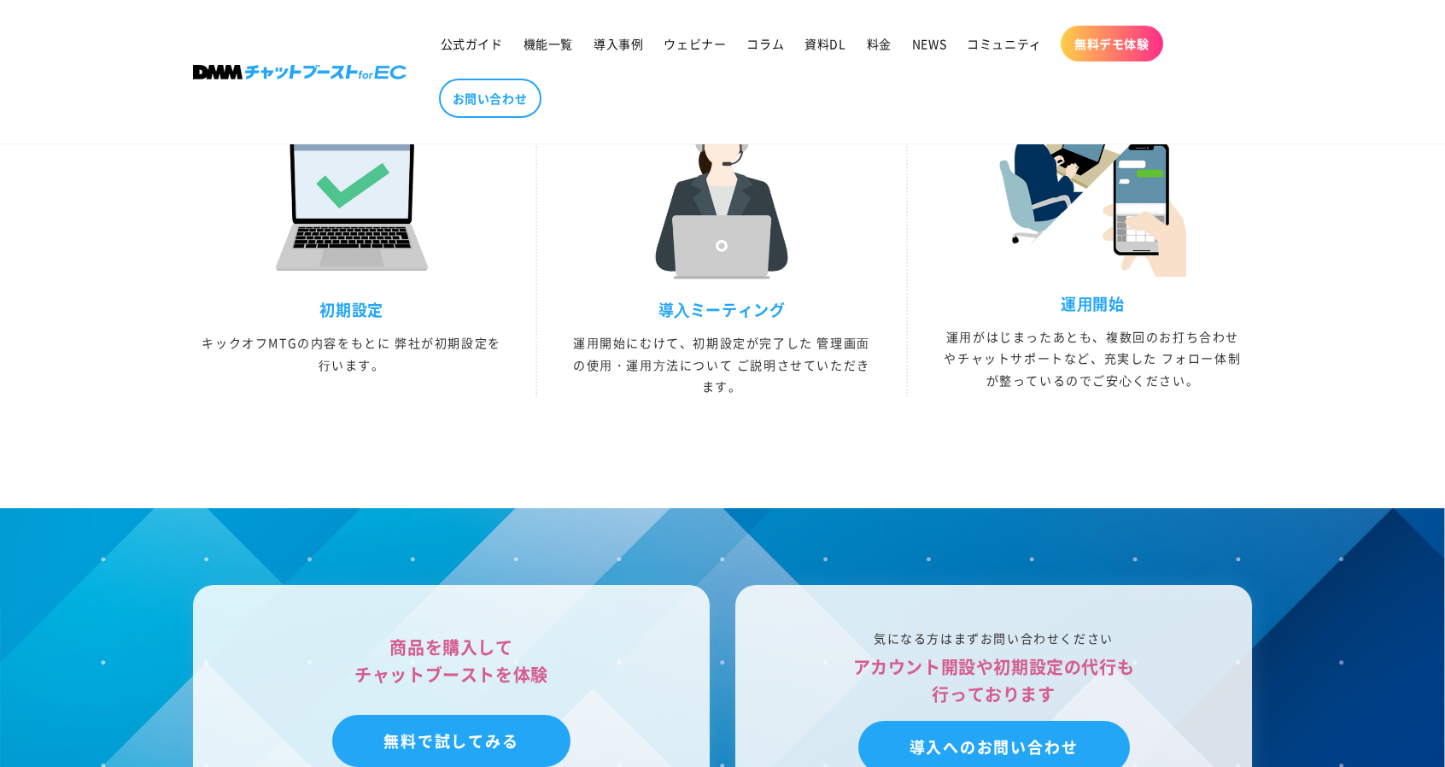
scroll to position [5039, 0]
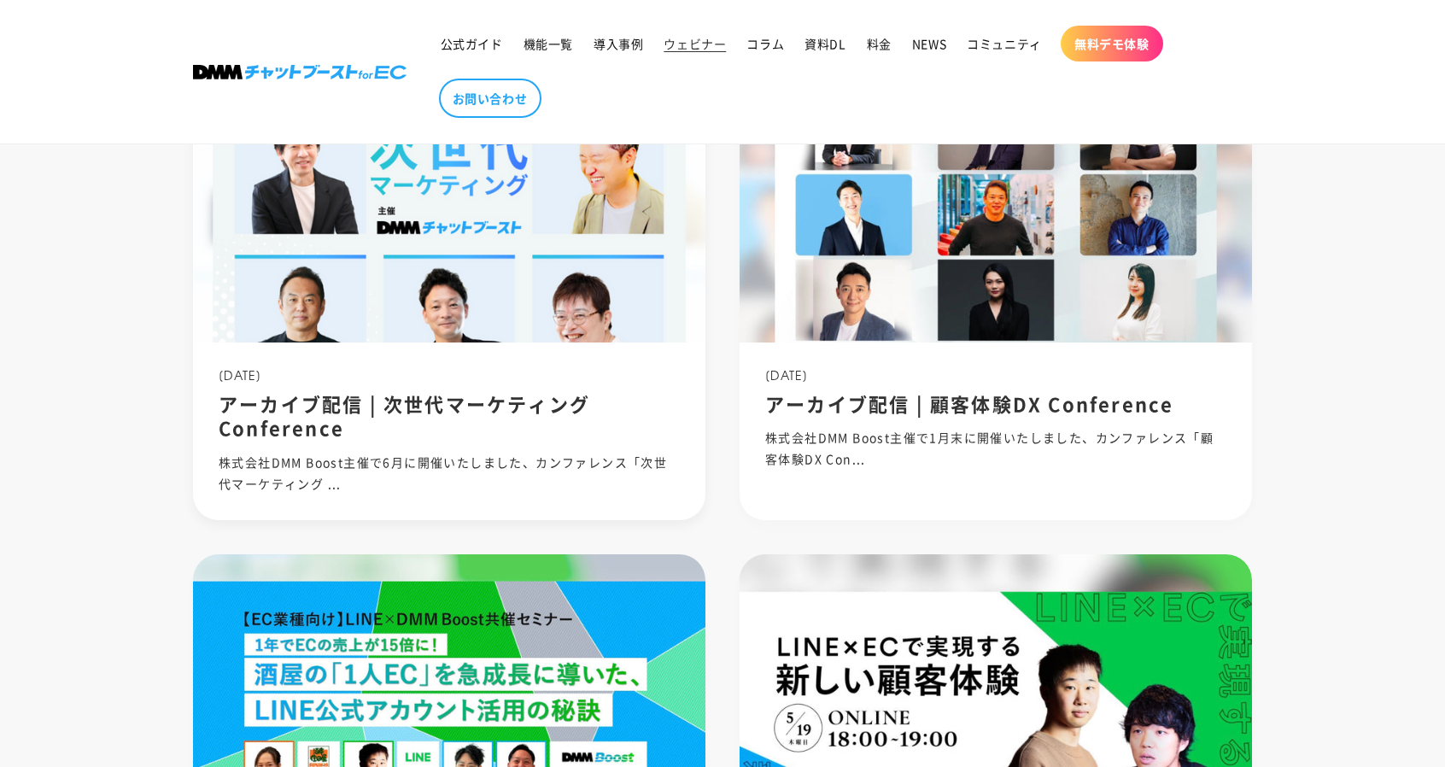
scroll to position [1025, 0]
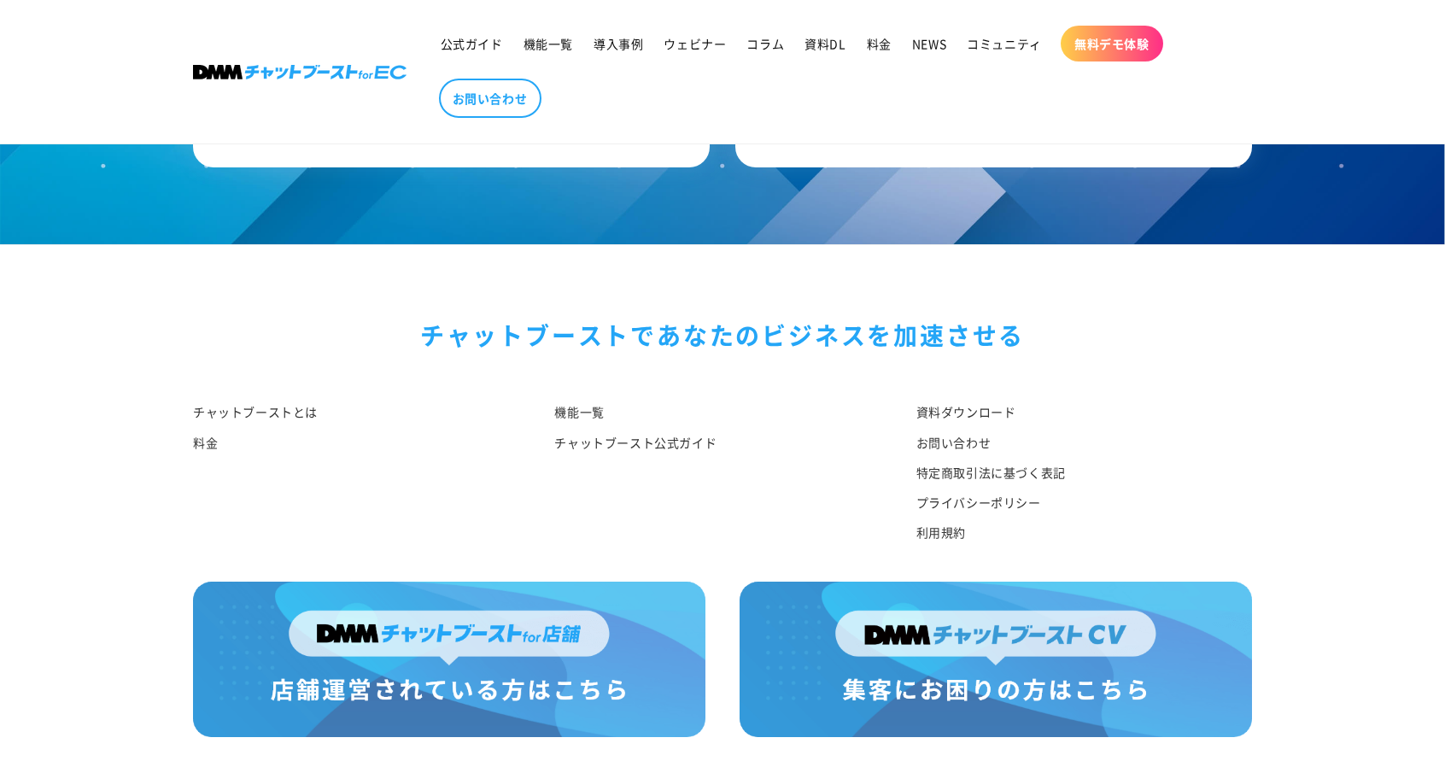
scroll to position [1595, 0]
